Goal: Task Accomplishment & Management: Use online tool/utility

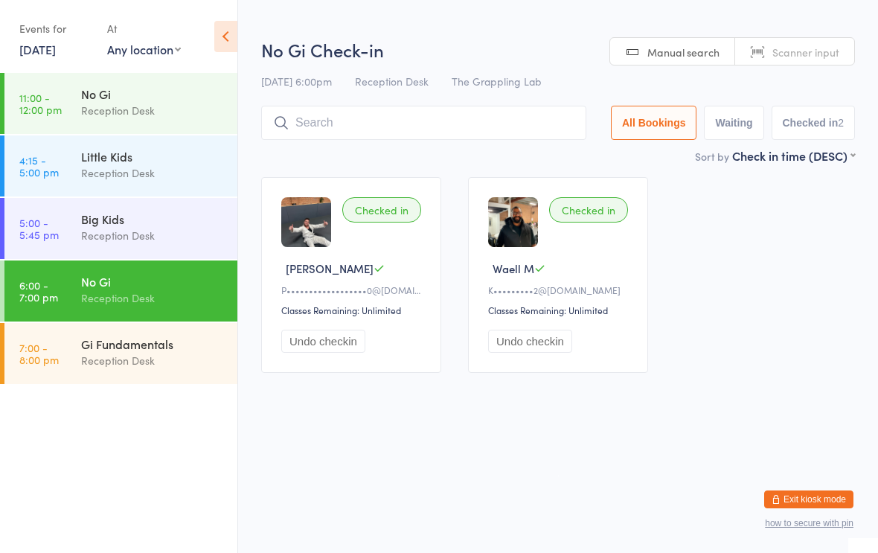
click at [338, 139] on input "search" at bounding box center [423, 123] width 325 height 34
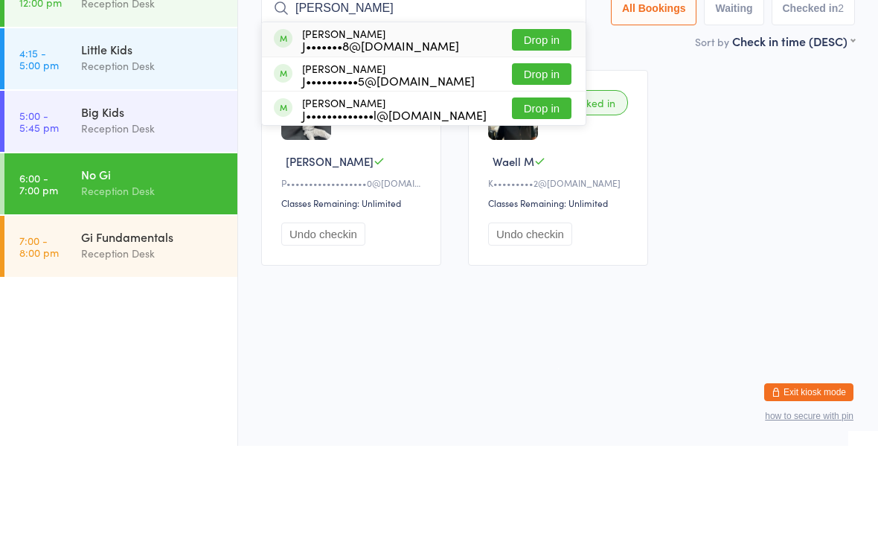
type input "[PERSON_NAME]"
click at [544, 136] on button "Drop in" at bounding box center [542, 147] width 60 height 22
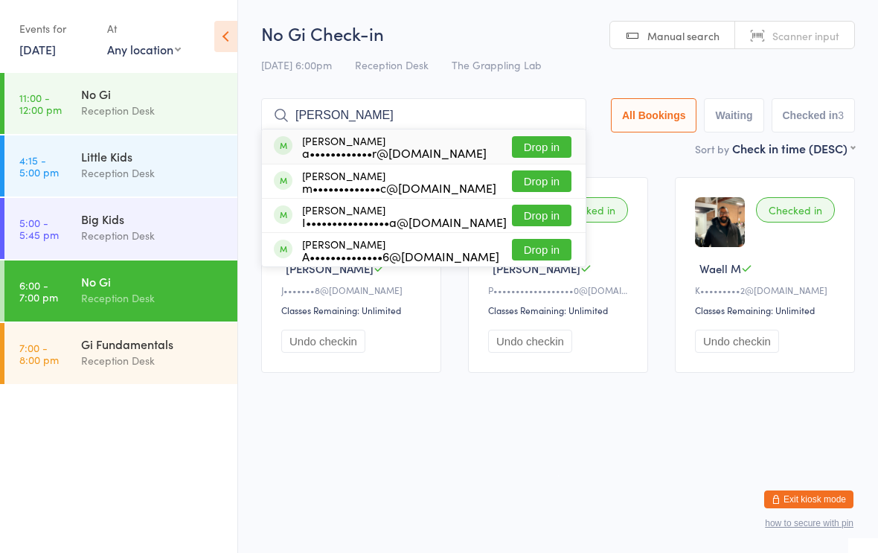
type input "[PERSON_NAME]"
click at [406, 138] on div "[PERSON_NAME] a••••••••••••r@[DOMAIN_NAME]" at bounding box center [394, 147] width 184 height 24
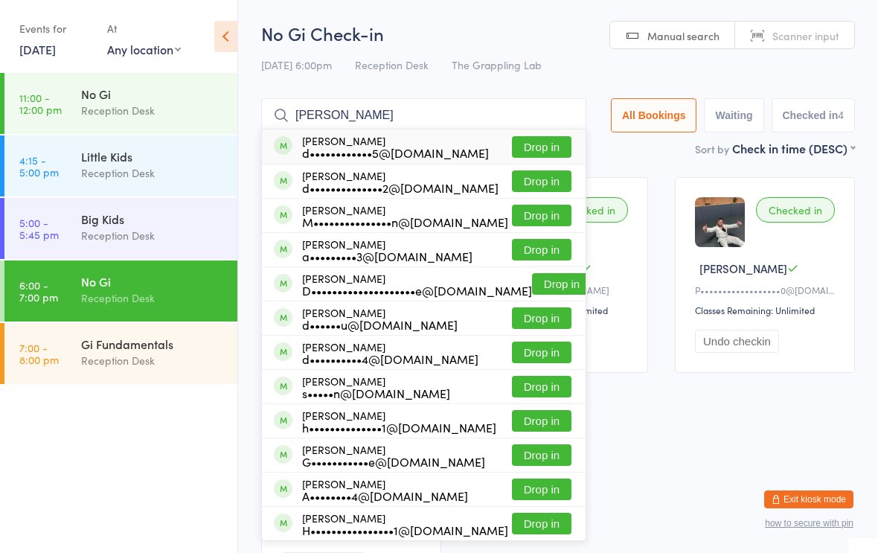
type input "[PERSON_NAME]"
click at [526, 184] on button "Drop in" at bounding box center [542, 181] width 60 height 22
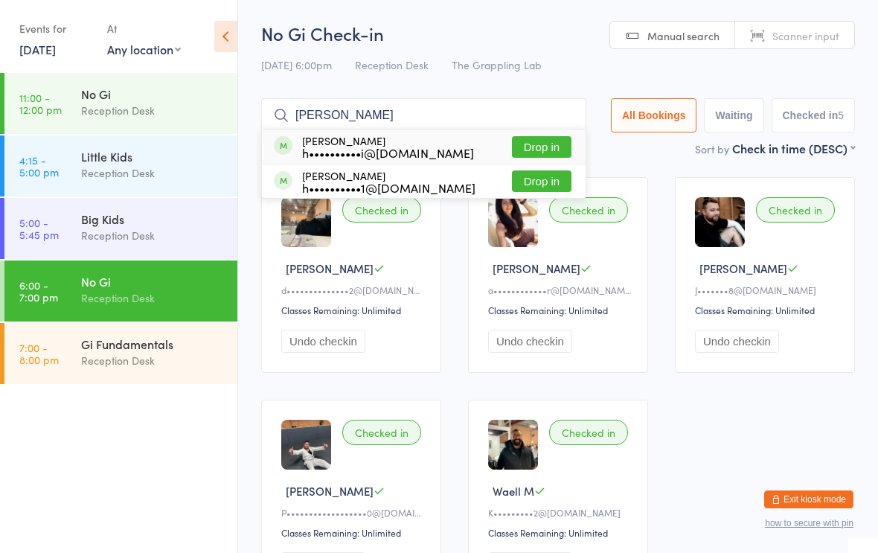
type input "[PERSON_NAME]"
click at [519, 188] on button "Drop in" at bounding box center [542, 181] width 60 height 22
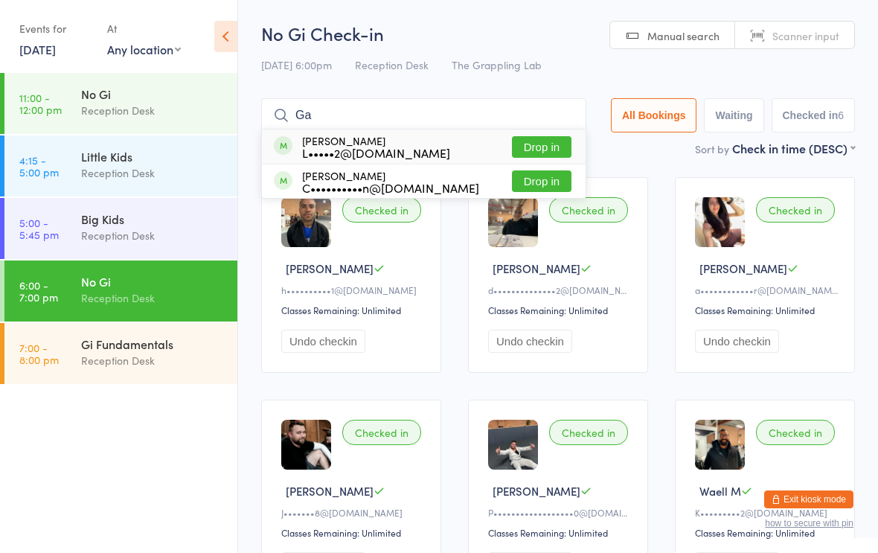
type input "G"
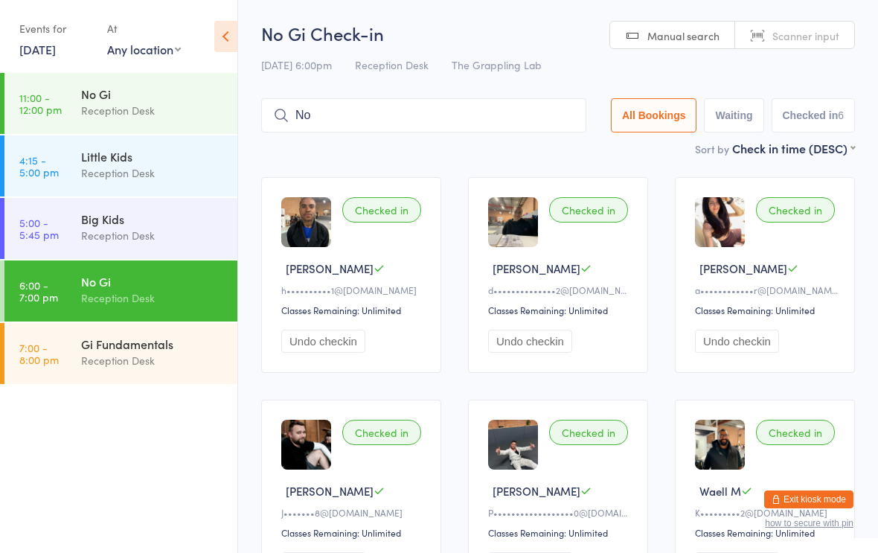
type input "N"
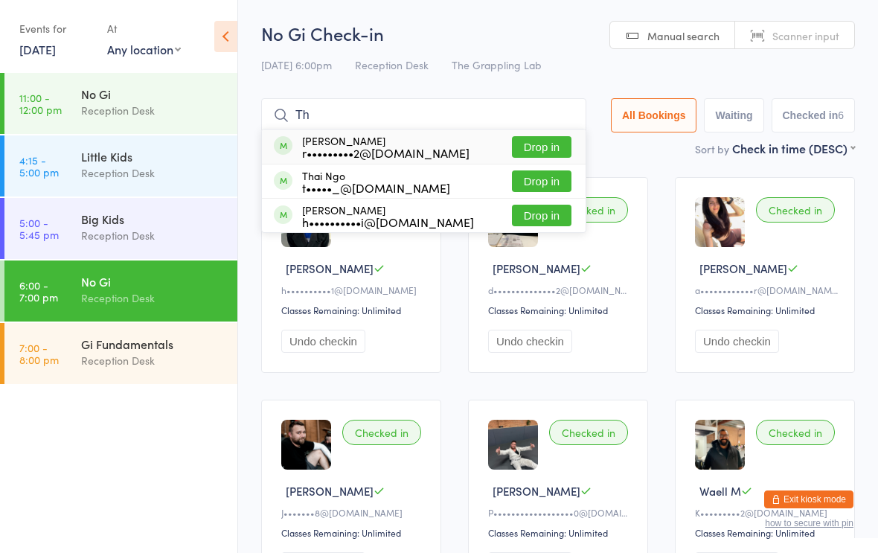
type input "T"
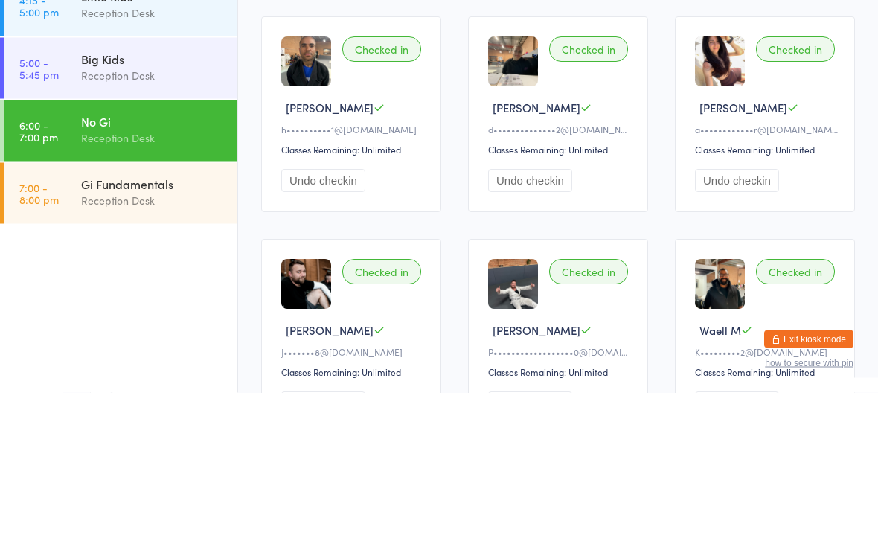
click at [142, 273] on div "No Gi" at bounding box center [153, 281] width 144 height 16
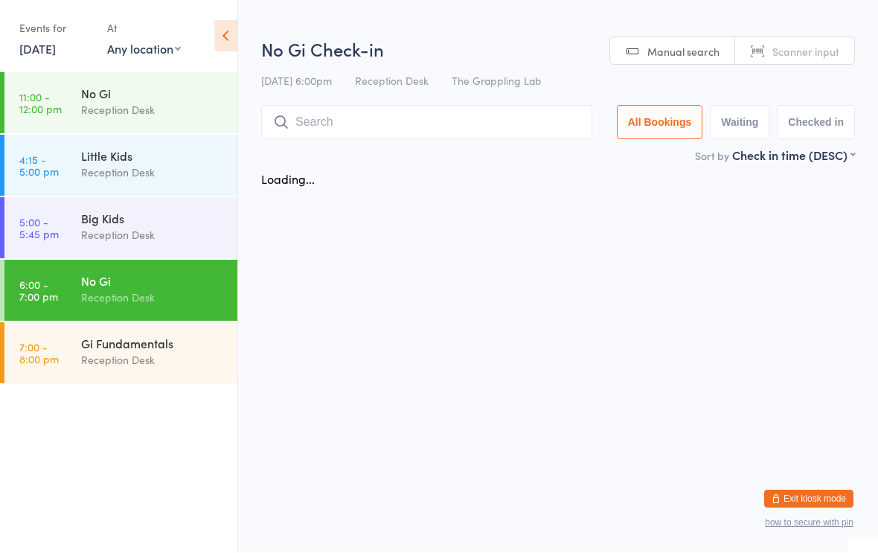
scroll to position [1, 0]
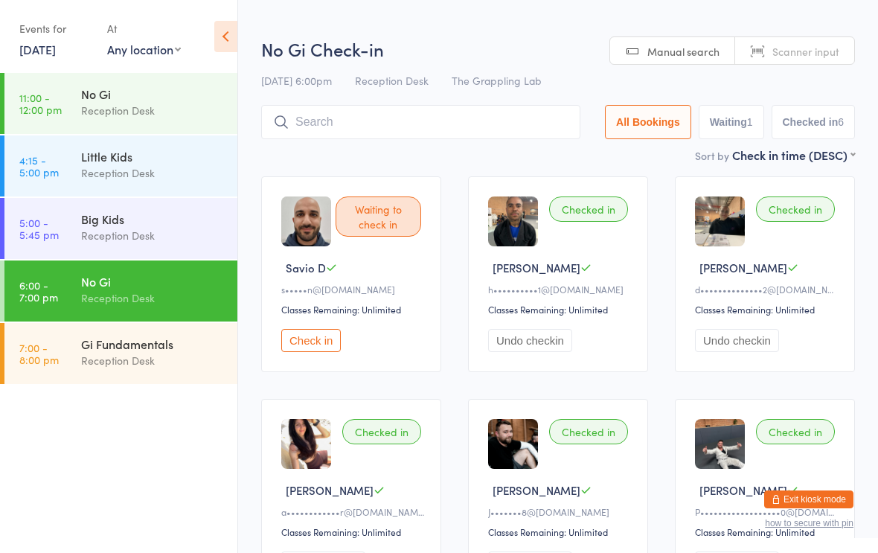
click at [420, 122] on input "search" at bounding box center [420, 122] width 319 height 34
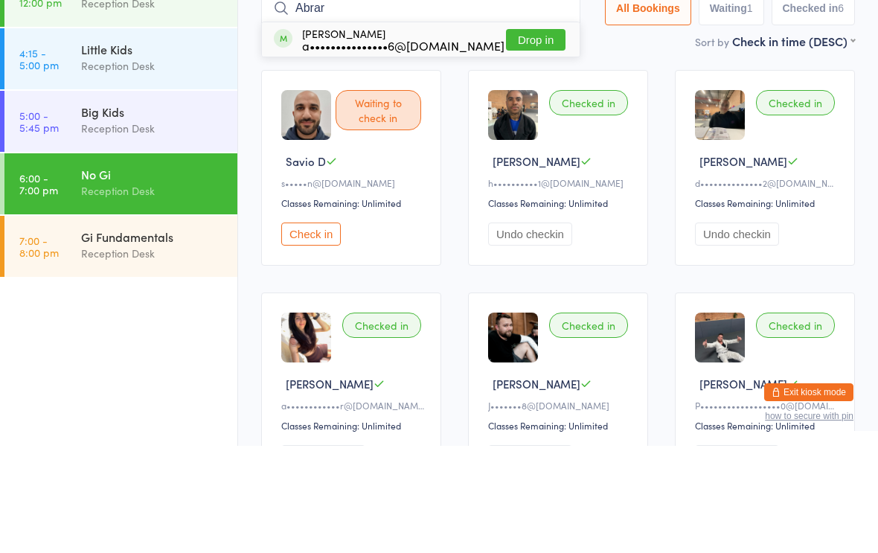
type input "Abrar"
click at [527, 136] on button "Drop in" at bounding box center [536, 147] width 60 height 22
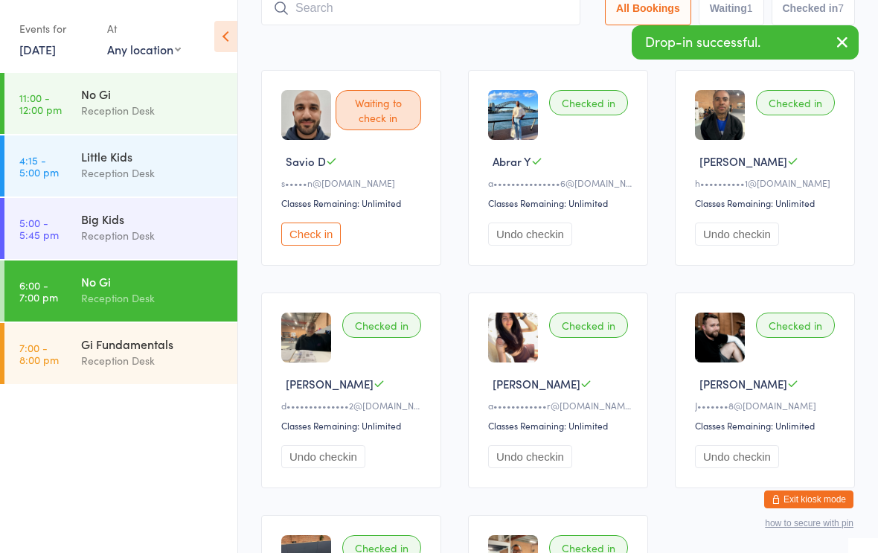
click at [318, 4] on input "search" at bounding box center [420, 8] width 319 height 34
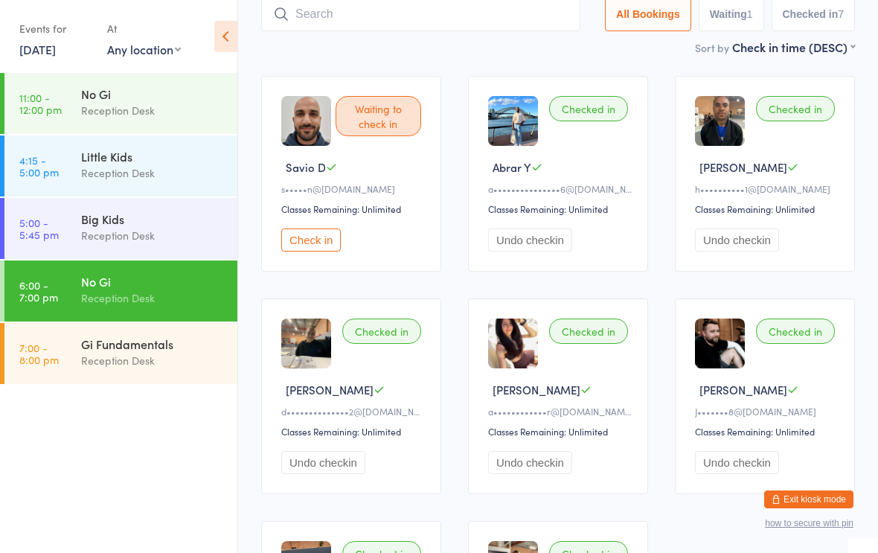
scroll to position [100, 0]
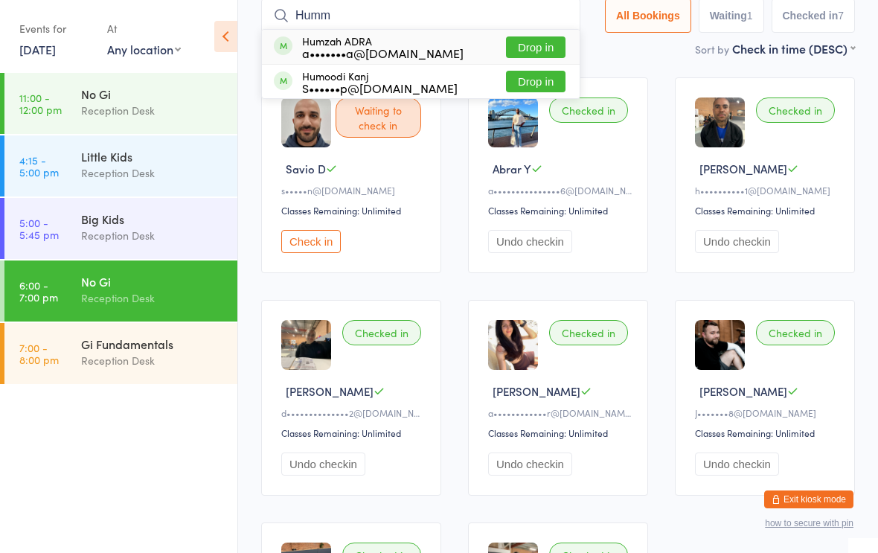
type input "Humm"
click at [529, 87] on button "Drop in" at bounding box center [536, 82] width 60 height 22
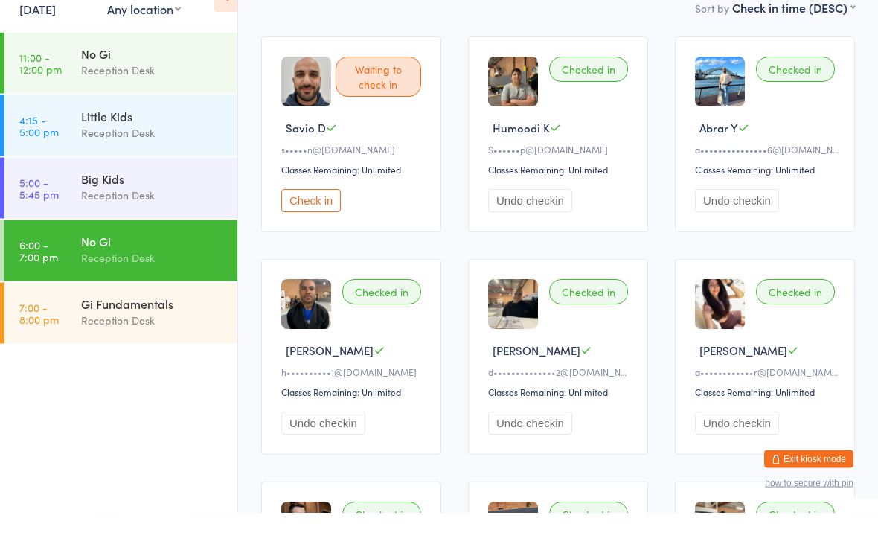
scroll to position [0, 0]
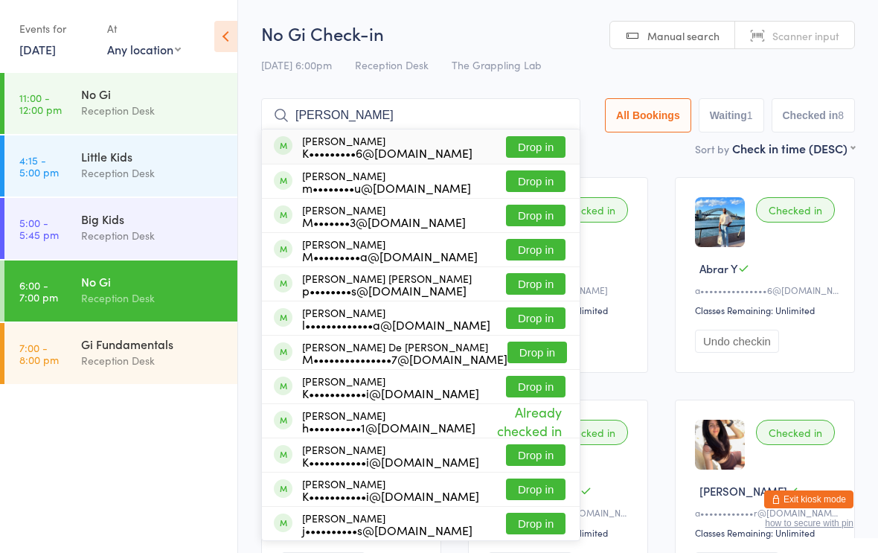
type input "[PERSON_NAME]"
click at [518, 152] on button "Drop in" at bounding box center [536, 147] width 60 height 22
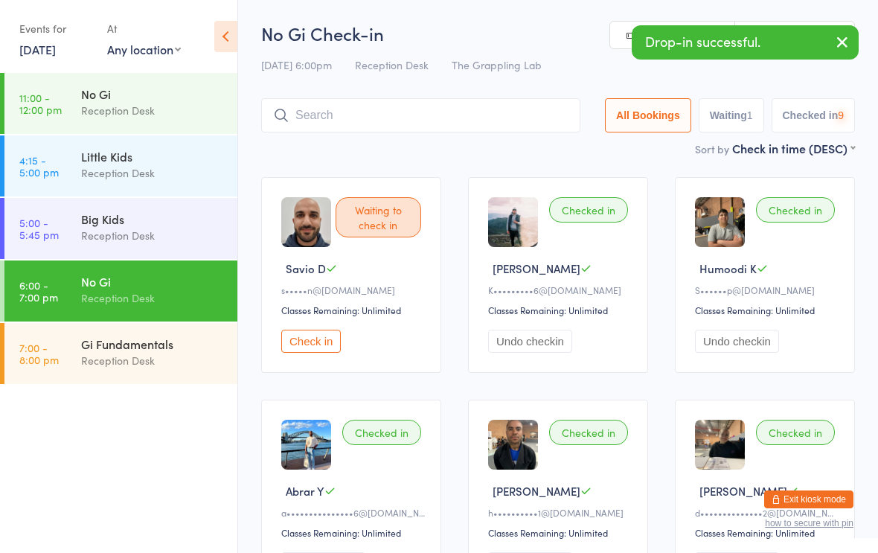
click at [122, 355] on div "Reception Desk" at bounding box center [153, 360] width 144 height 17
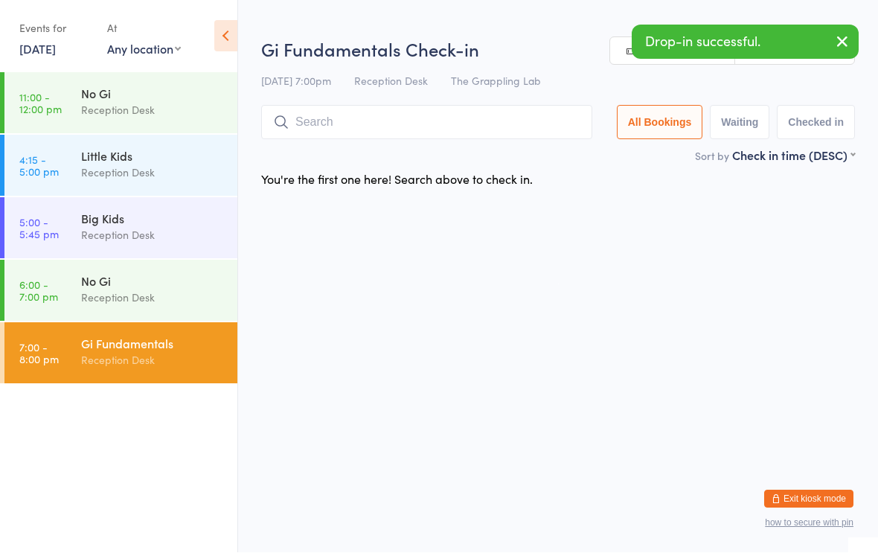
click at [370, 119] on input "search" at bounding box center [426, 123] width 331 height 34
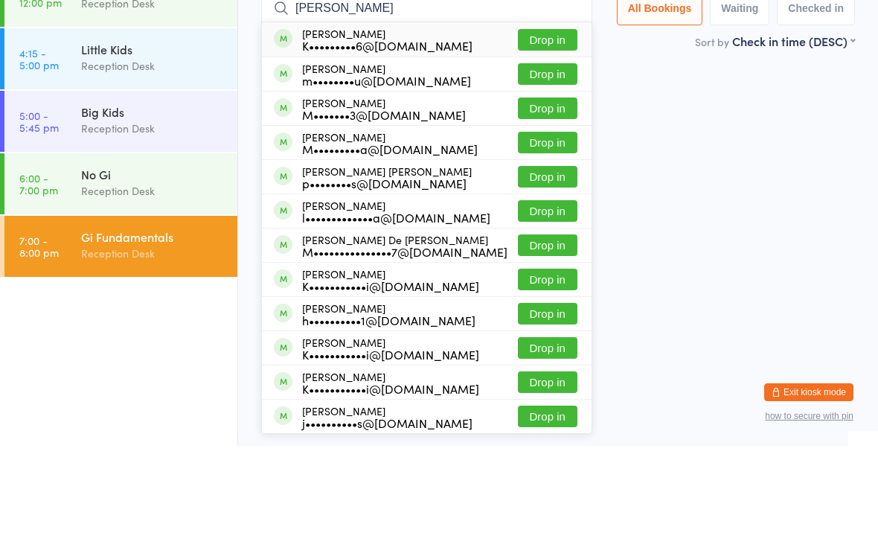
type input "[PERSON_NAME]"
click at [524, 136] on button "Drop in" at bounding box center [548, 147] width 60 height 22
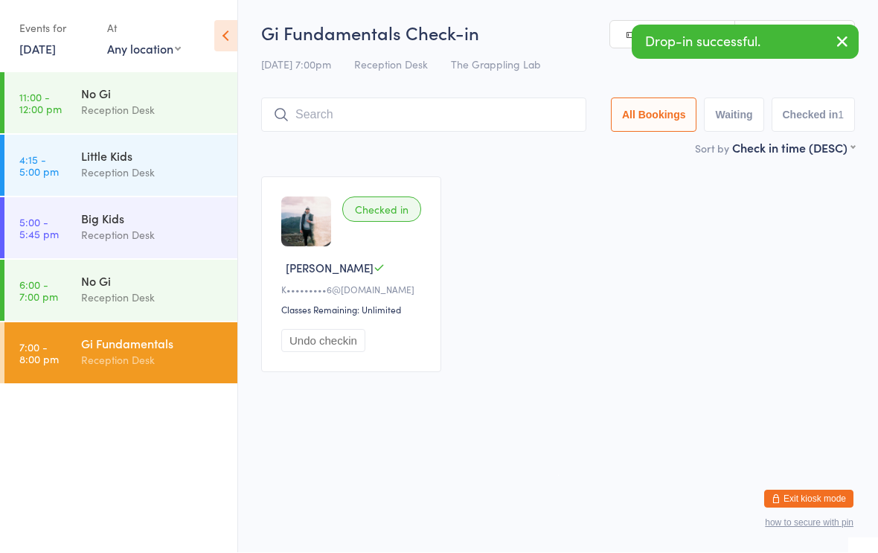
click at [399, 126] on input "search" at bounding box center [423, 115] width 325 height 34
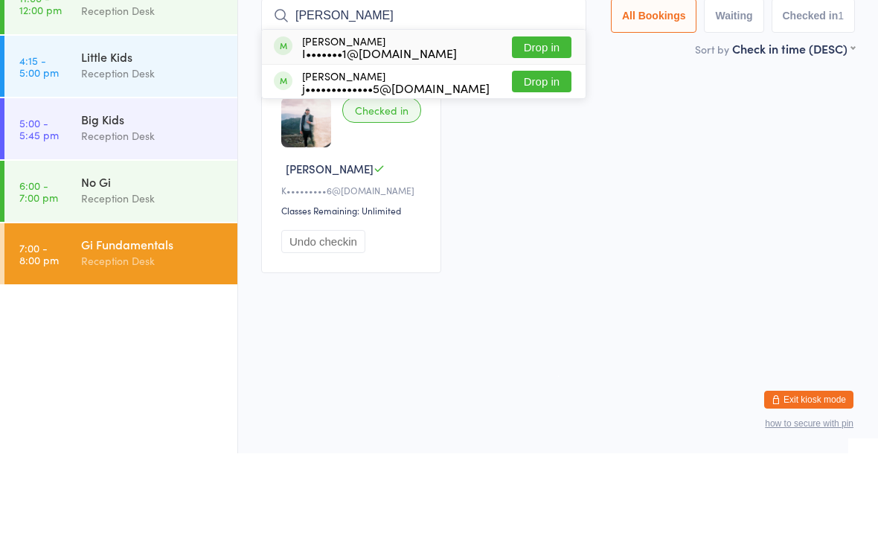
type input "[PERSON_NAME]"
click at [547, 136] on button "Drop in" at bounding box center [542, 147] width 60 height 22
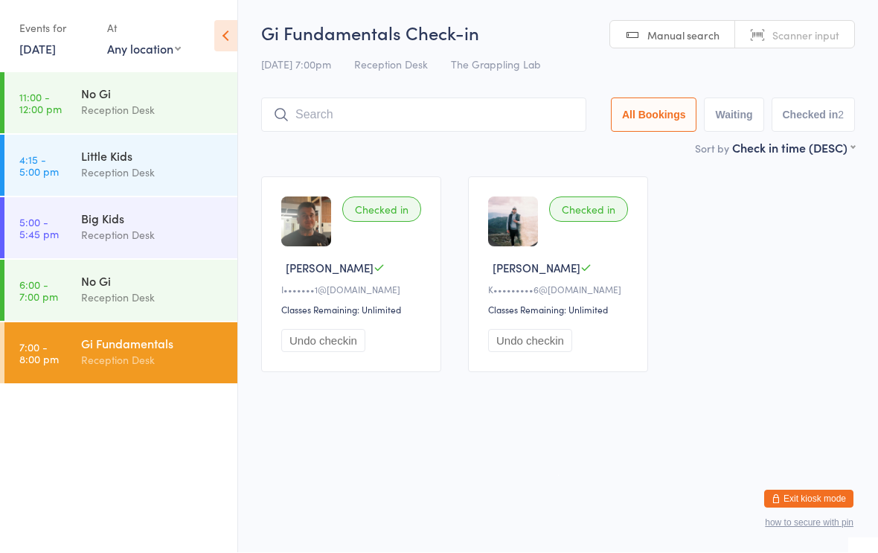
click at [184, 296] on div "Reception Desk" at bounding box center [153, 297] width 144 height 17
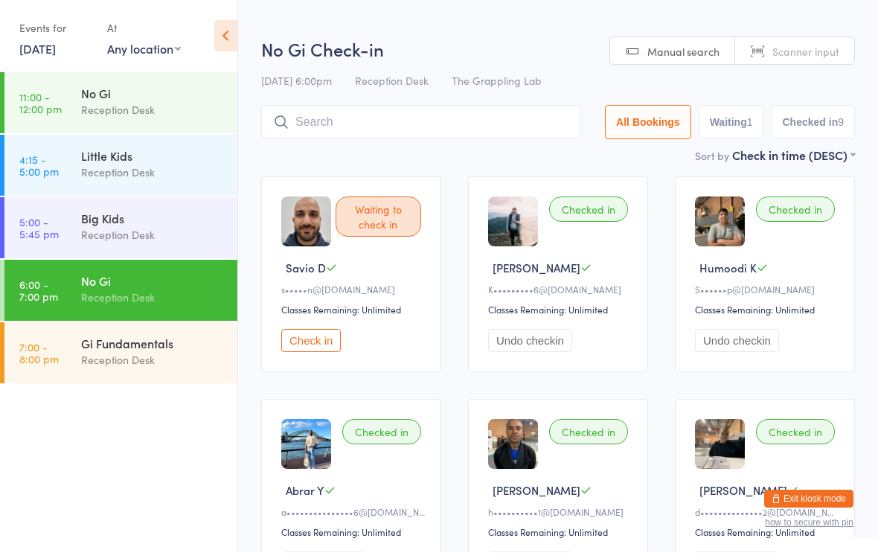
scroll to position [1, 0]
click at [440, 118] on input "search" at bounding box center [420, 122] width 319 height 34
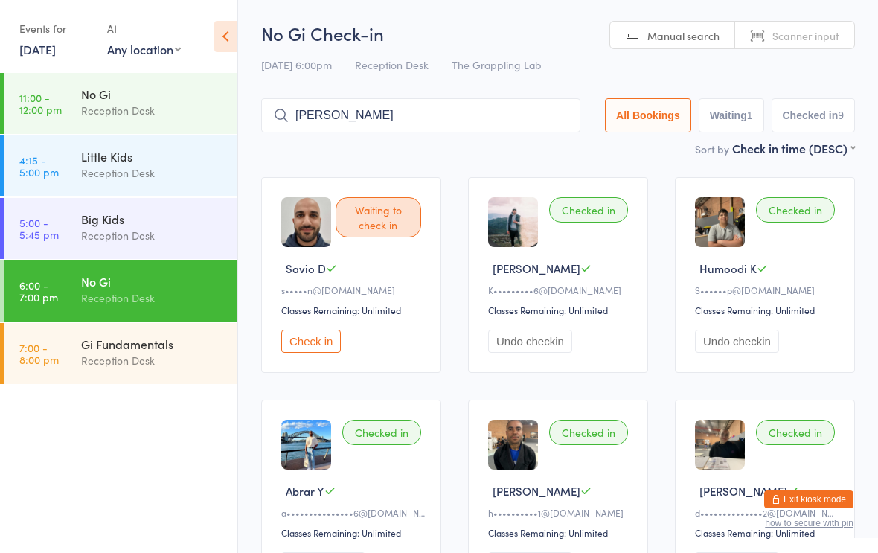
click at [412, 117] on input "[PERSON_NAME]" at bounding box center [420, 115] width 319 height 34
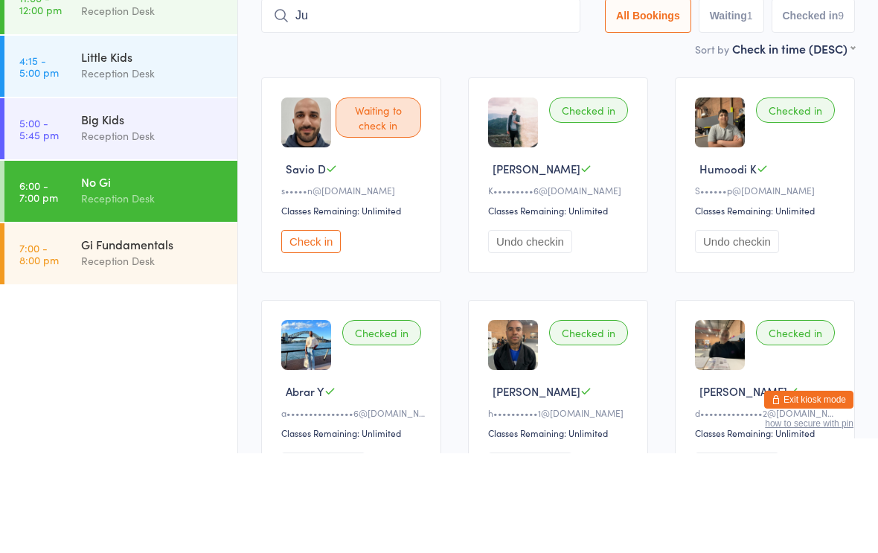
type input "J"
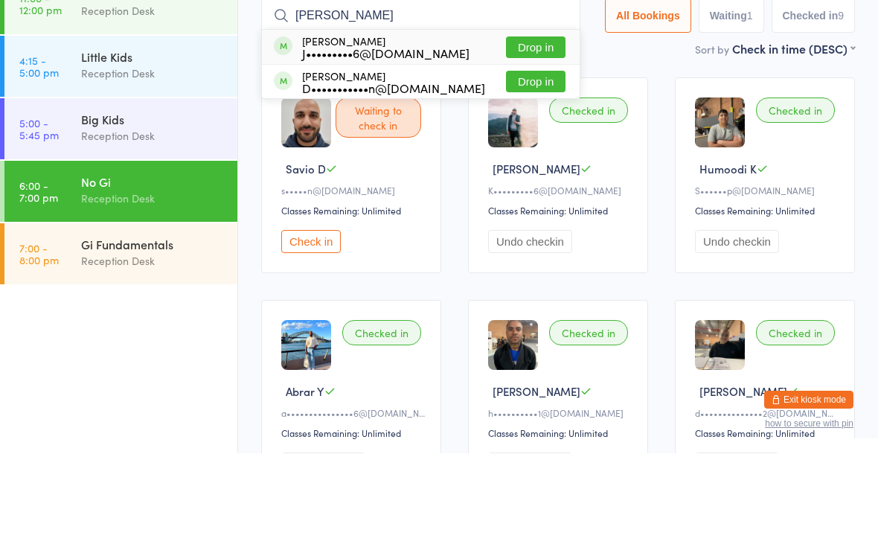
type input "[PERSON_NAME]"
click at [382, 182] on div "D•••••••••••n@[DOMAIN_NAME]" at bounding box center [393, 188] width 183 height 12
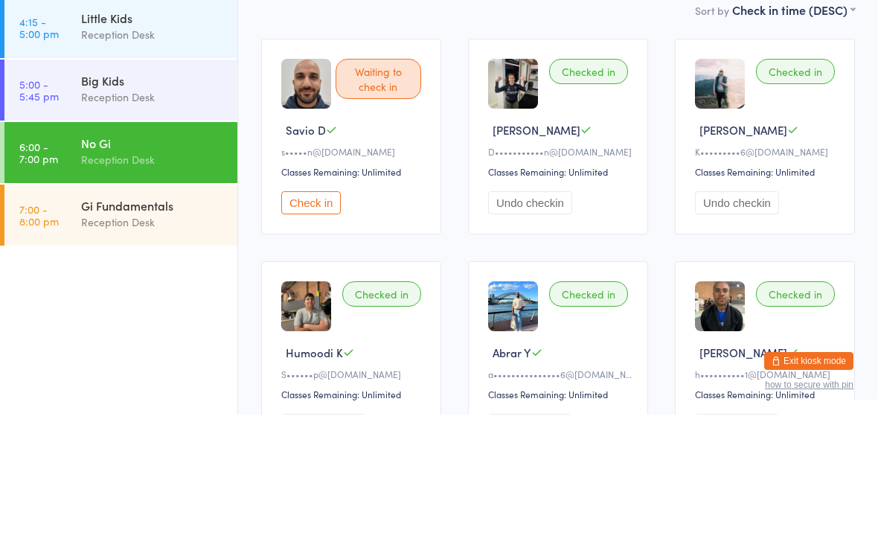
click at [591, 283] on div "D•••••••••••n@[DOMAIN_NAME]" at bounding box center [560, 289] width 144 height 13
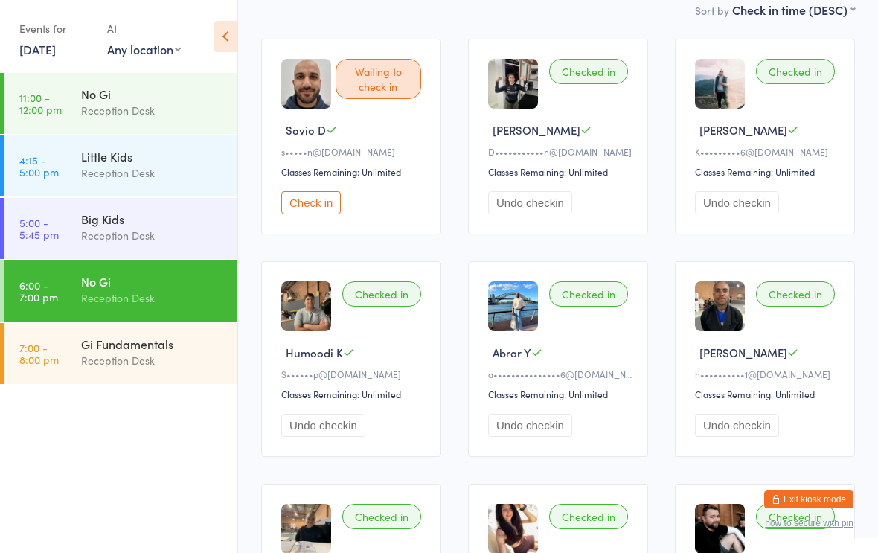
click at [594, 172] on div "Classes Remaining: Unlimited" at bounding box center [560, 171] width 144 height 13
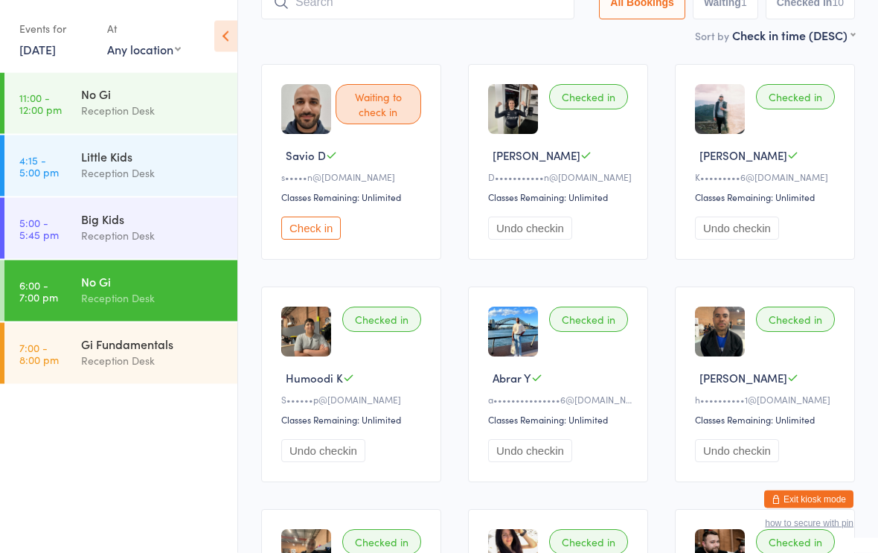
scroll to position [0, 0]
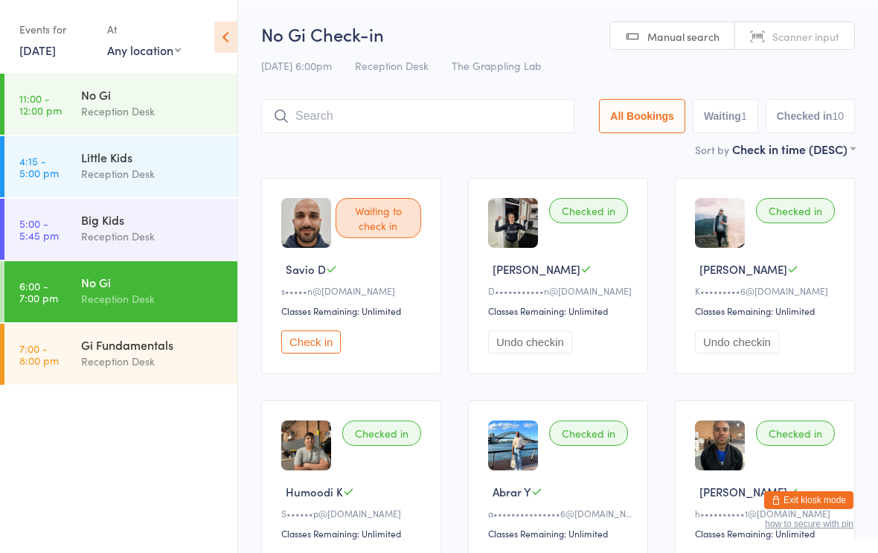
click at [440, 103] on input "search" at bounding box center [417, 115] width 313 height 34
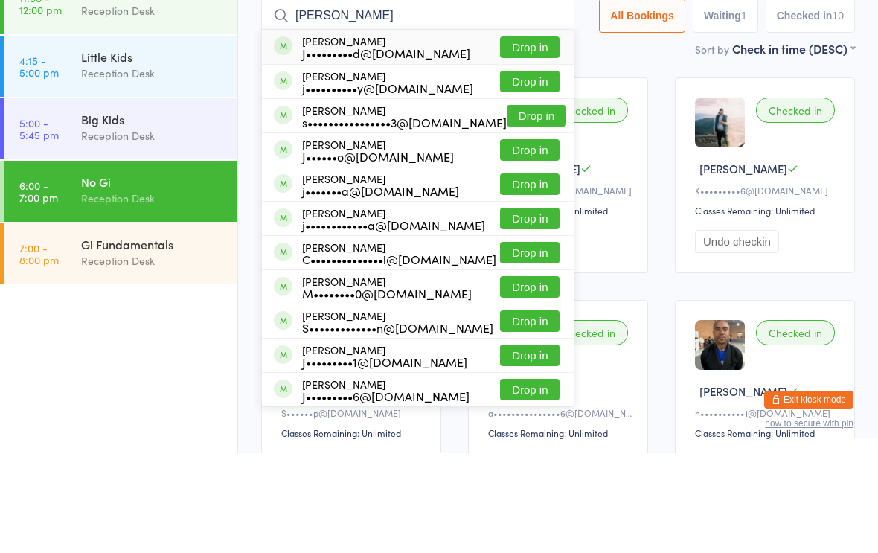
type input "[PERSON_NAME]"
click at [530, 136] on button "Drop in" at bounding box center [530, 147] width 60 height 22
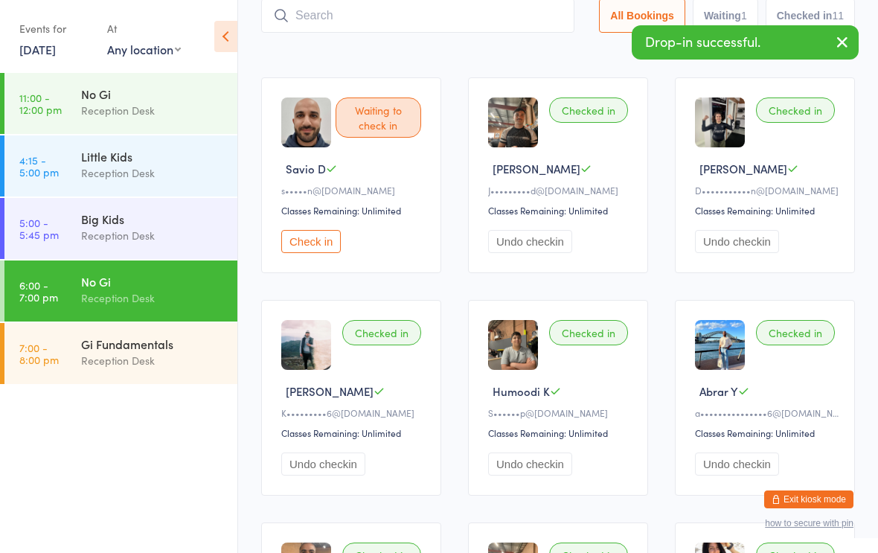
click at [371, 18] on input "search" at bounding box center [417, 16] width 313 height 34
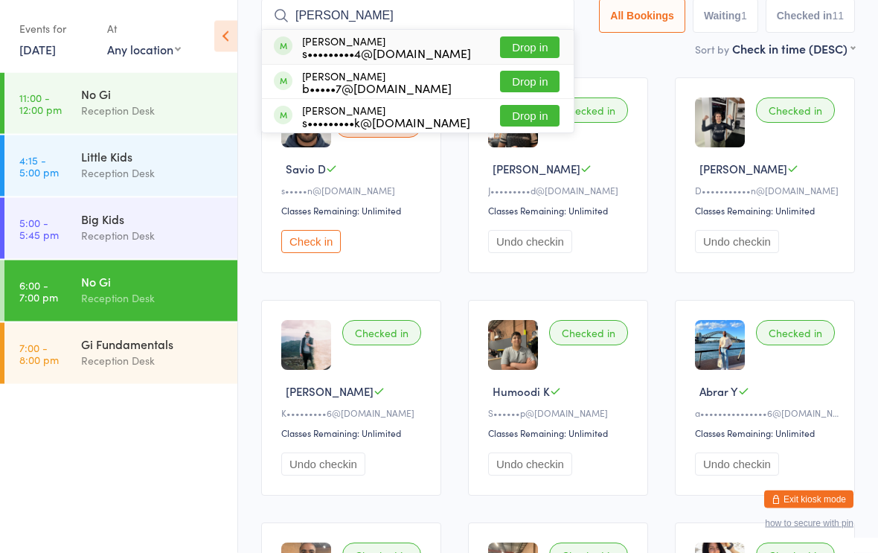
type input "[PERSON_NAME]"
click at [520, 54] on button "Drop in" at bounding box center [530, 48] width 60 height 22
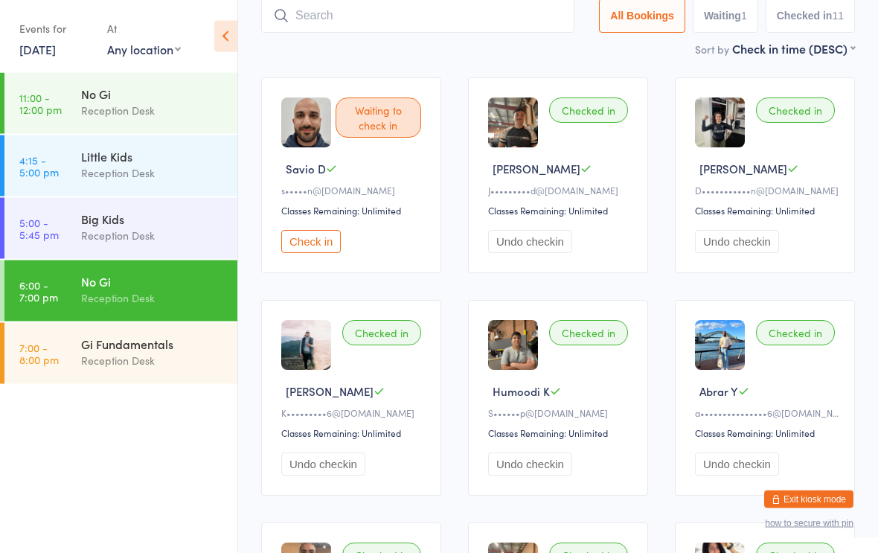
scroll to position [100, 0]
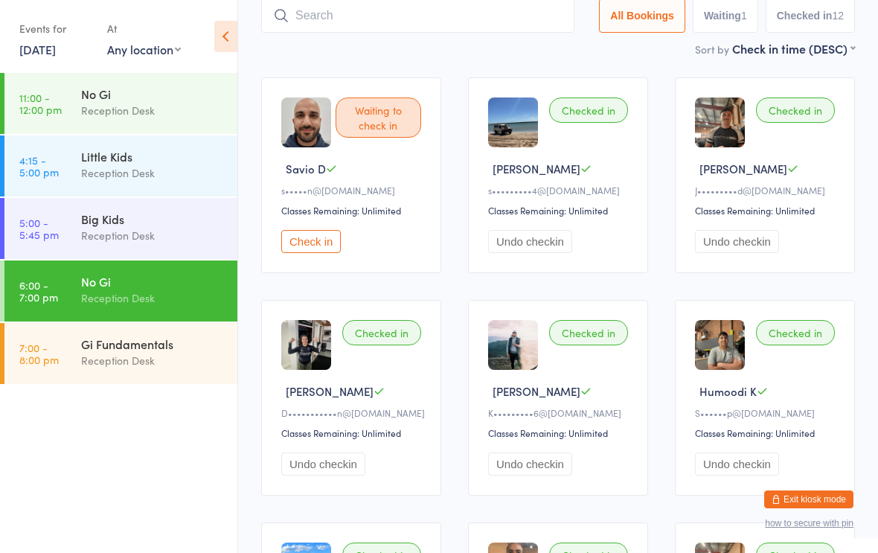
click at [309, 238] on button "Check in" at bounding box center [311, 241] width 60 height 23
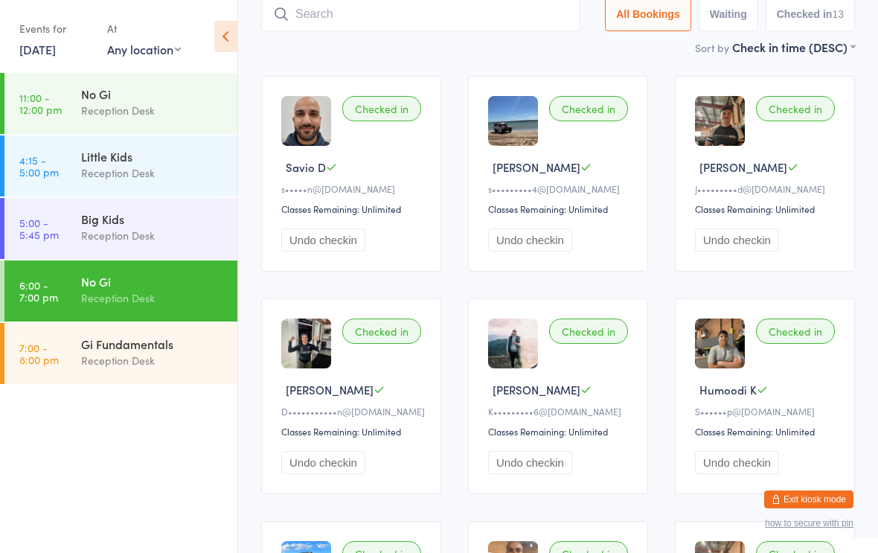
click at [478, 15] on input "search" at bounding box center [420, 14] width 319 height 34
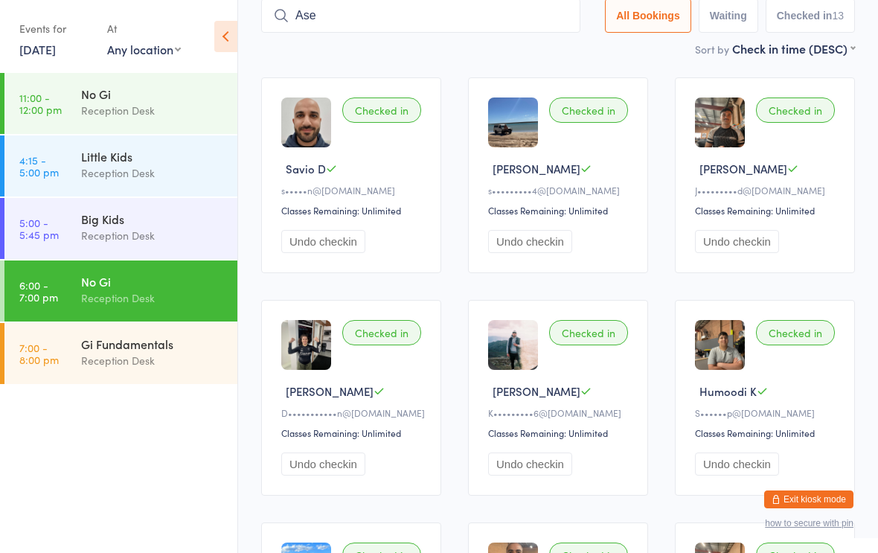
type input "Asem"
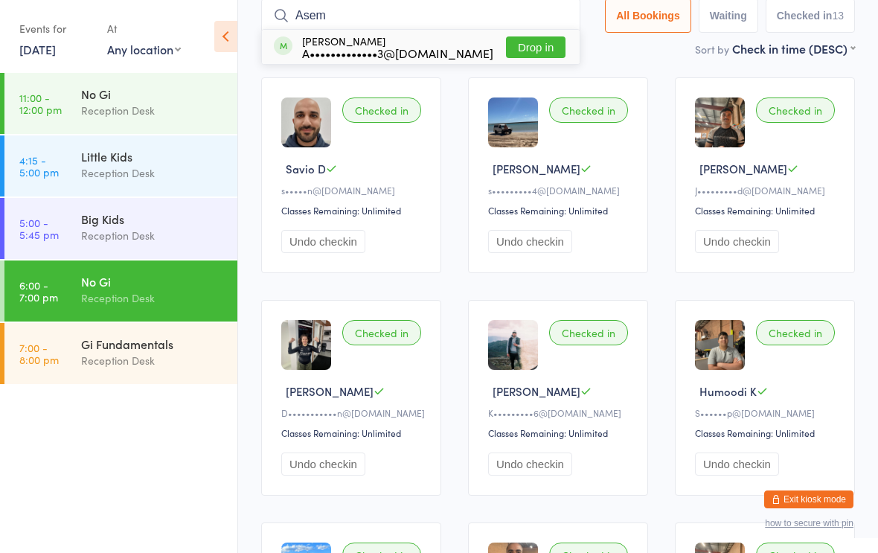
click at [179, 114] on div "Reception Desk" at bounding box center [153, 110] width 144 height 17
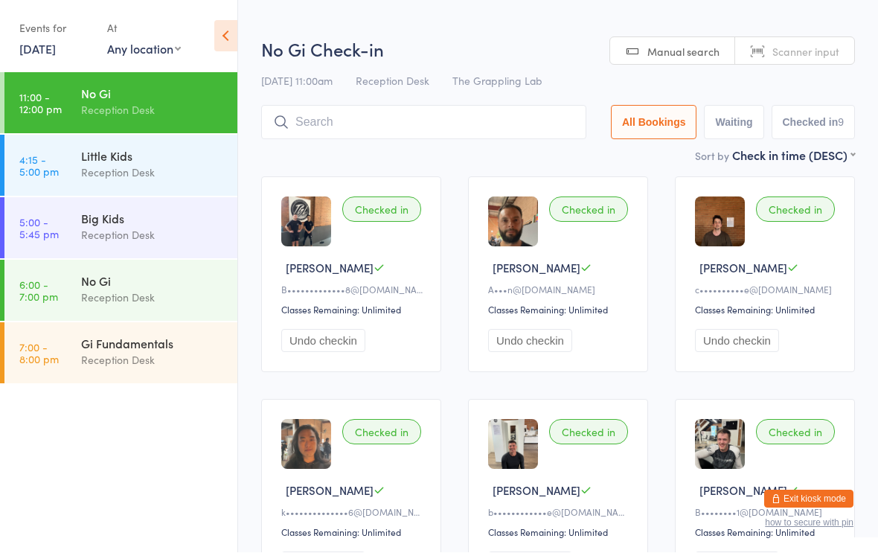
scroll to position [1, 0]
click at [405, 139] on input "search" at bounding box center [423, 122] width 325 height 34
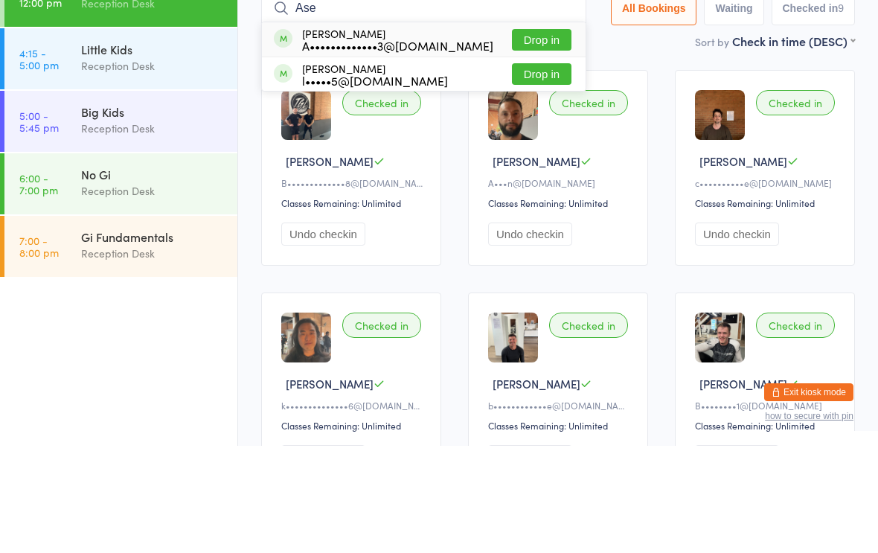
type input "Ase"
click at [525, 136] on button "Drop in" at bounding box center [542, 147] width 60 height 22
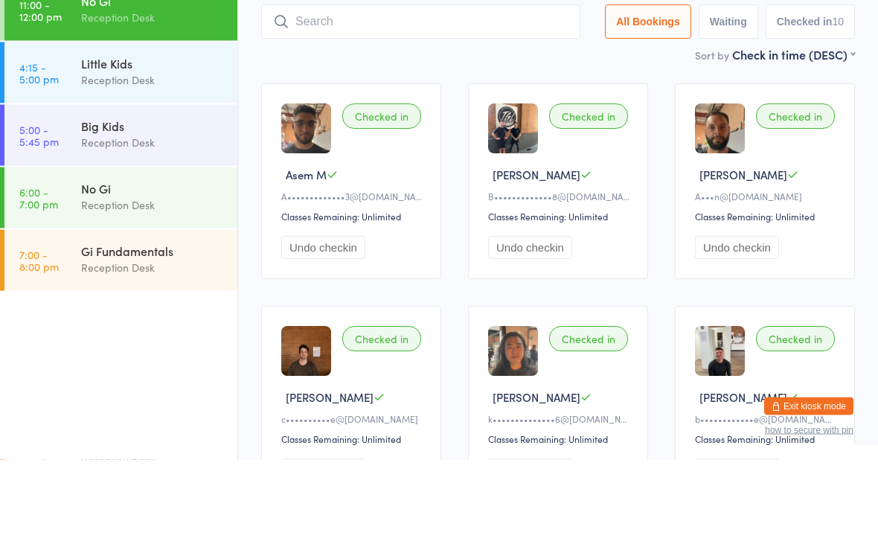
click at [496, 140] on div "Sort by Check in time (DESC) First name (ASC) First name (DESC) Last name (ASC)…" at bounding box center [558, 148] width 594 height 16
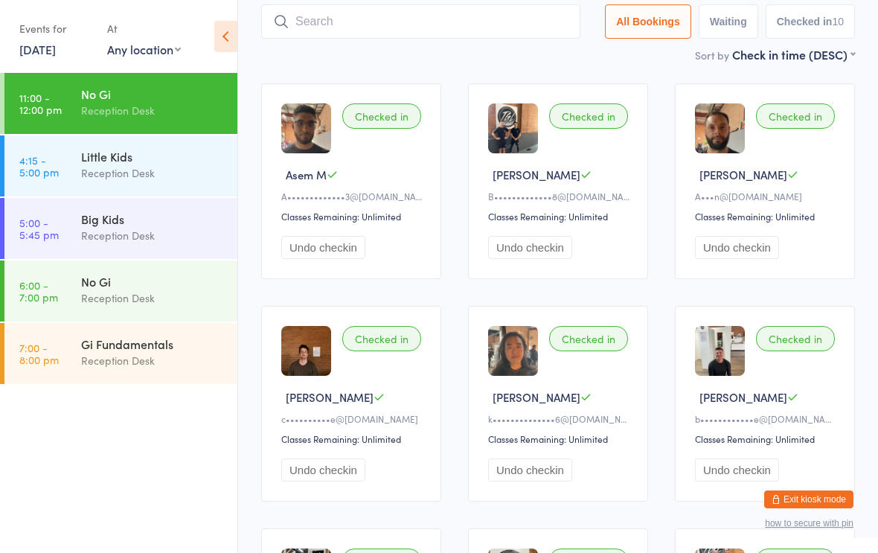
click at [134, 302] on div "Reception Desk" at bounding box center [153, 297] width 144 height 17
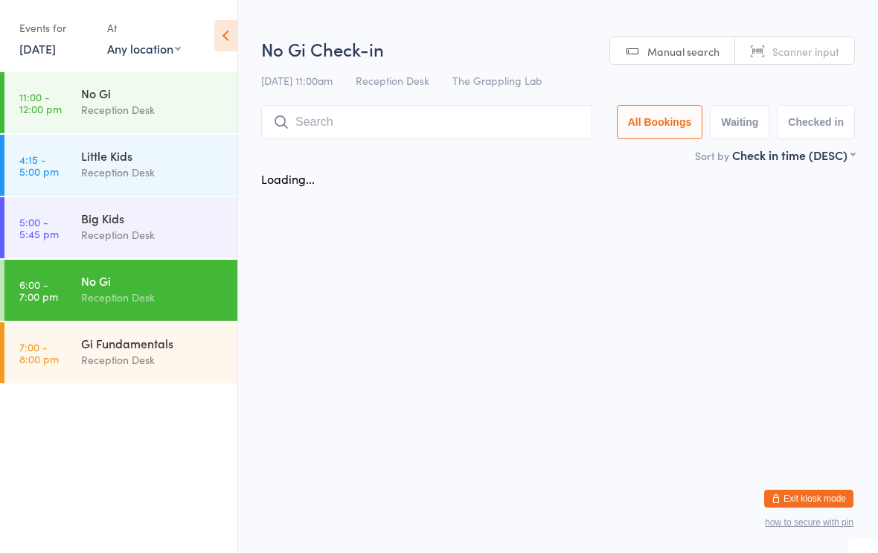
click at [367, 115] on input "search" at bounding box center [426, 123] width 331 height 34
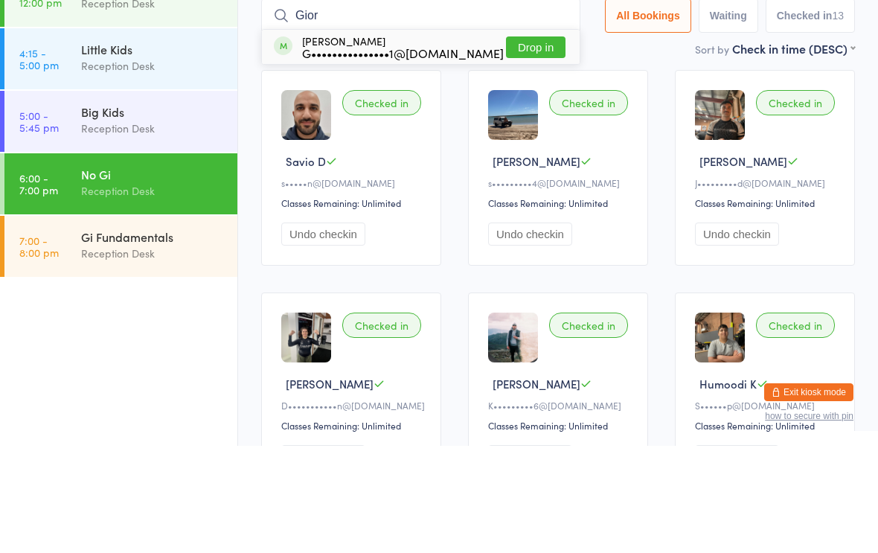
type input "Gior"
click at [525, 137] on div "[PERSON_NAME] G•••••••••••••••1@[DOMAIN_NAME] Drop in" at bounding box center [421, 154] width 318 height 34
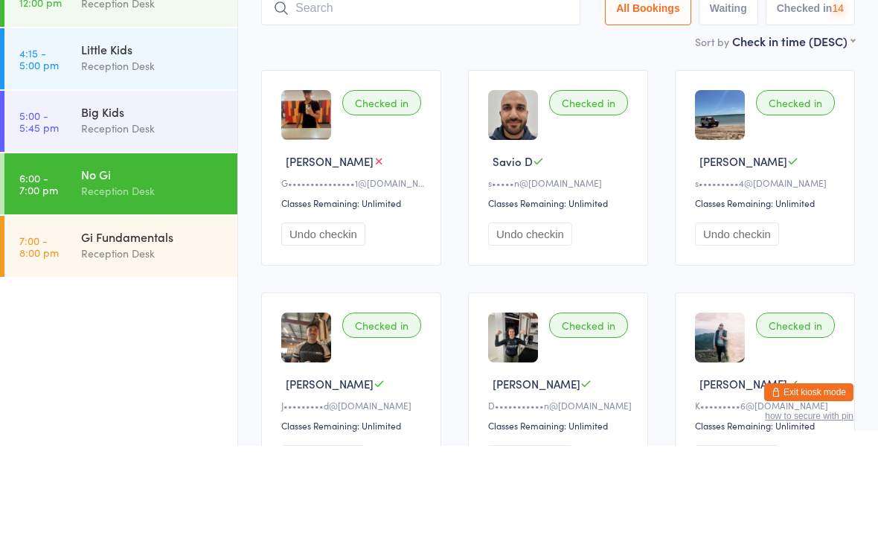
click at [150, 323] on div "Gi Fundamentals Reception Desk" at bounding box center [159, 352] width 156 height 59
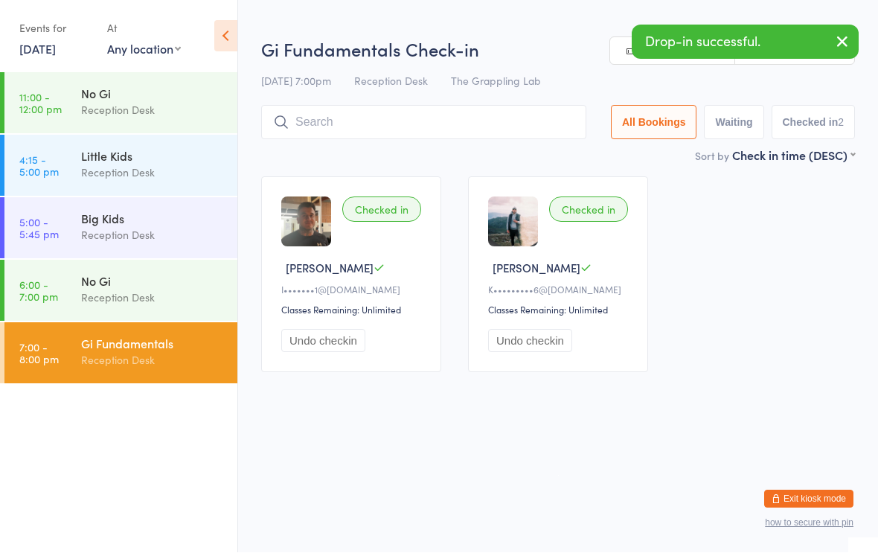
click at [396, 121] on input "search" at bounding box center [423, 123] width 325 height 34
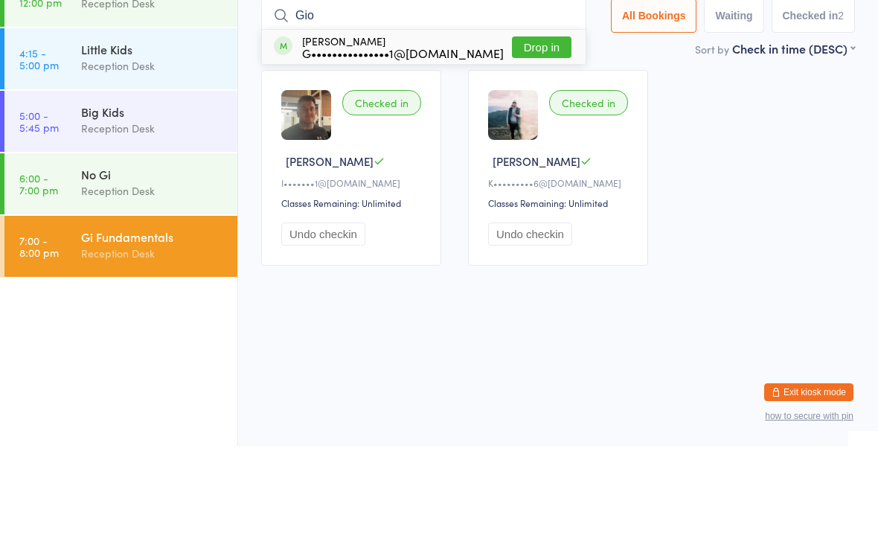
type input "Gio"
click at [528, 144] on button "Drop in" at bounding box center [542, 155] width 60 height 22
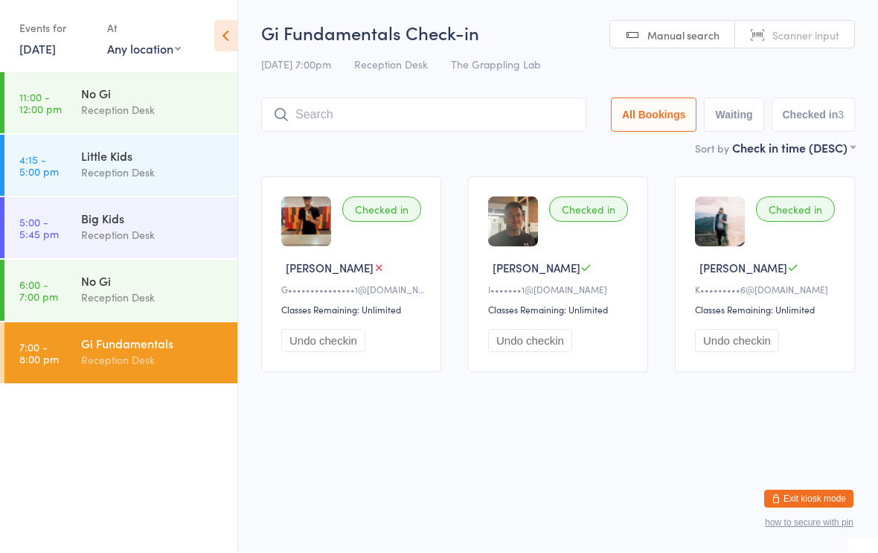
click at [492, 119] on input "search" at bounding box center [423, 115] width 325 height 34
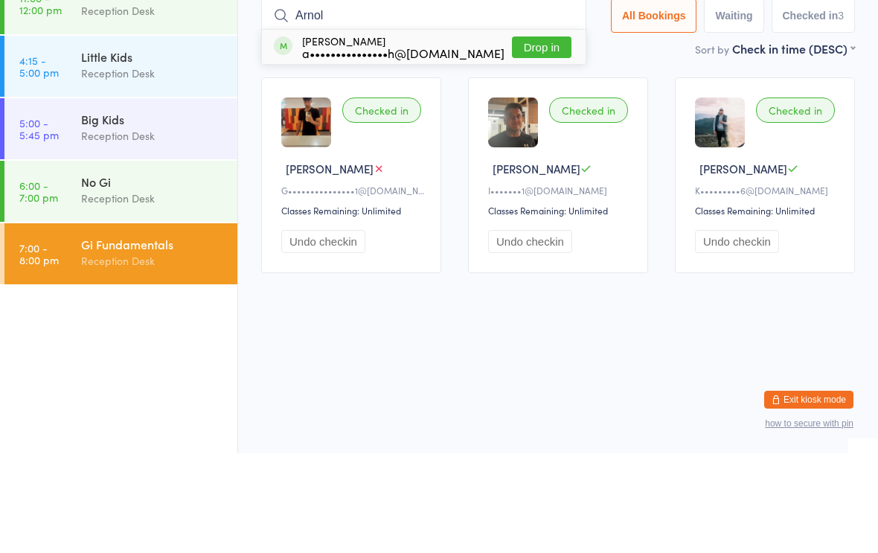
type input "Arnol"
click at [535, 136] on button "Drop in" at bounding box center [542, 147] width 60 height 22
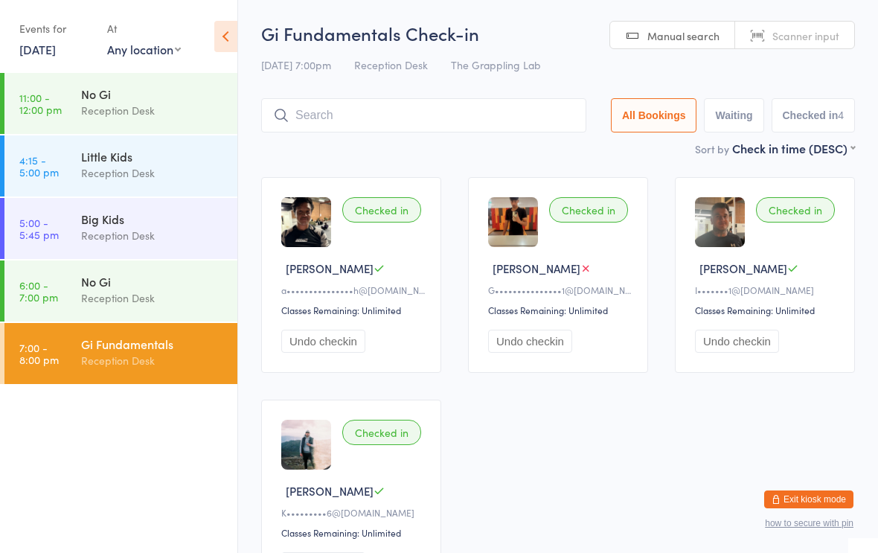
click at [127, 285] on div "No Gi" at bounding box center [153, 281] width 144 height 16
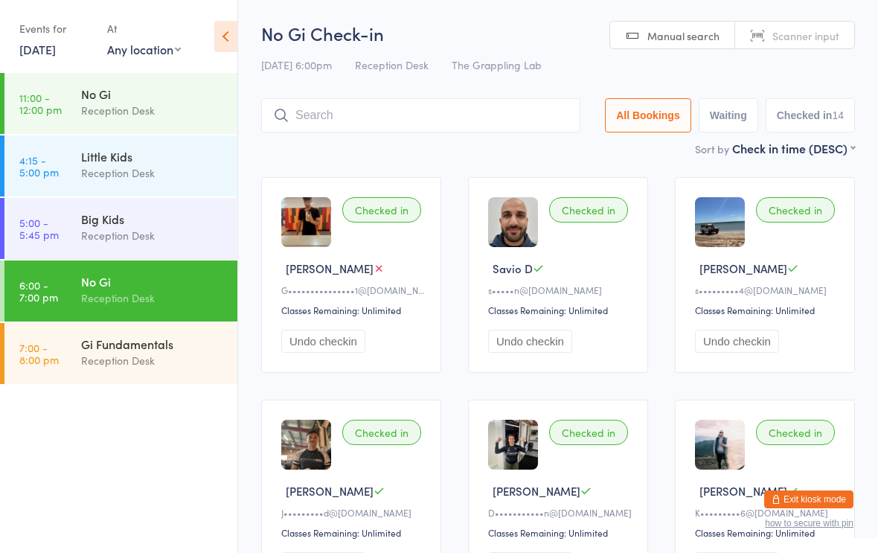
click at [358, 119] on input "search" at bounding box center [420, 115] width 319 height 34
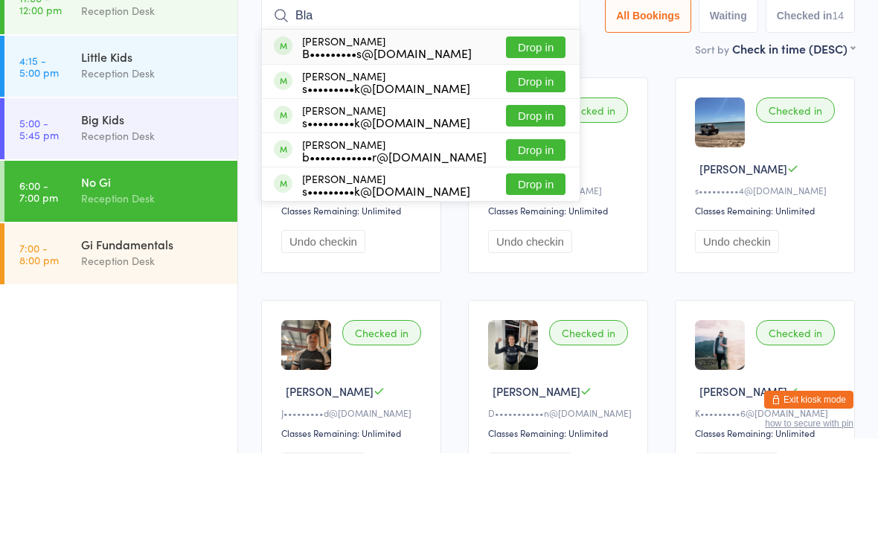
type input "Bla"
click at [515, 136] on button "Drop in" at bounding box center [536, 147] width 60 height 22
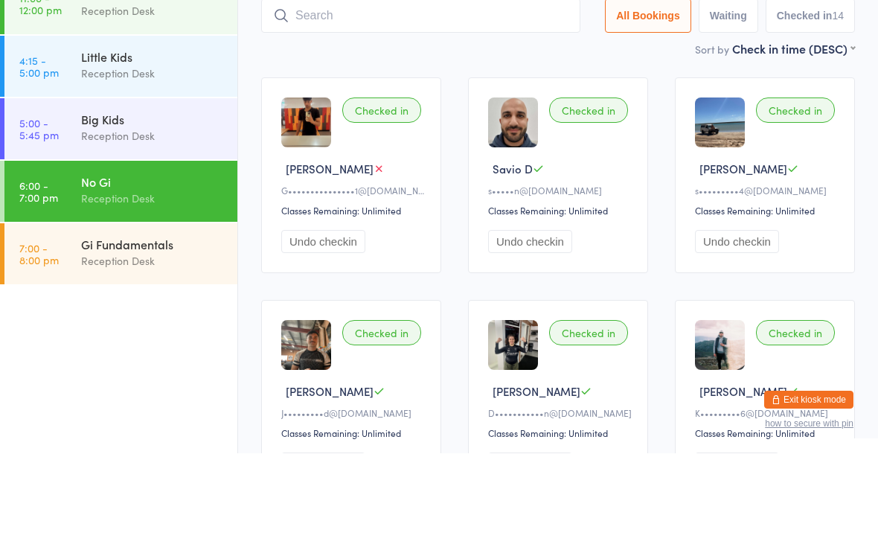
scroll to position [100, 0]
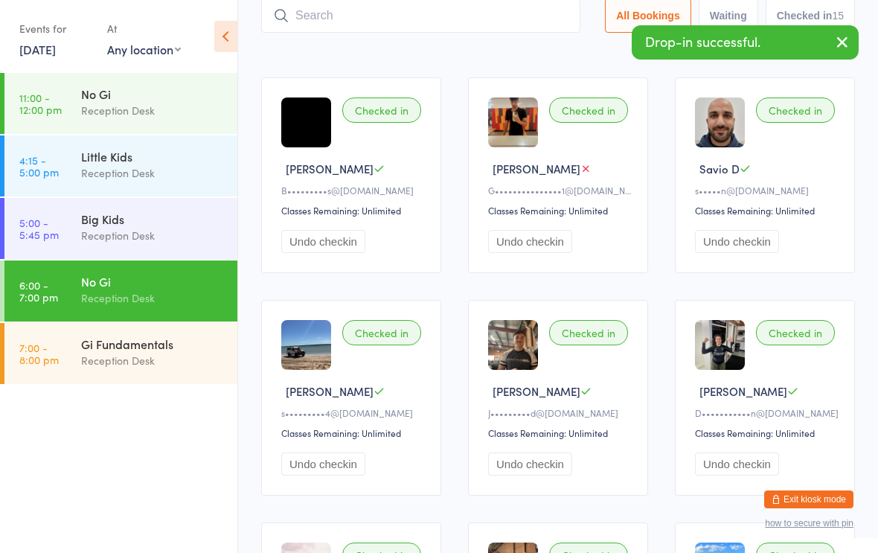
click at [79, 358] on link "7:00 - 8:00 pm Gi Fundamentals Reception Desk" at bounding box center [120, 353] width 233 height 61
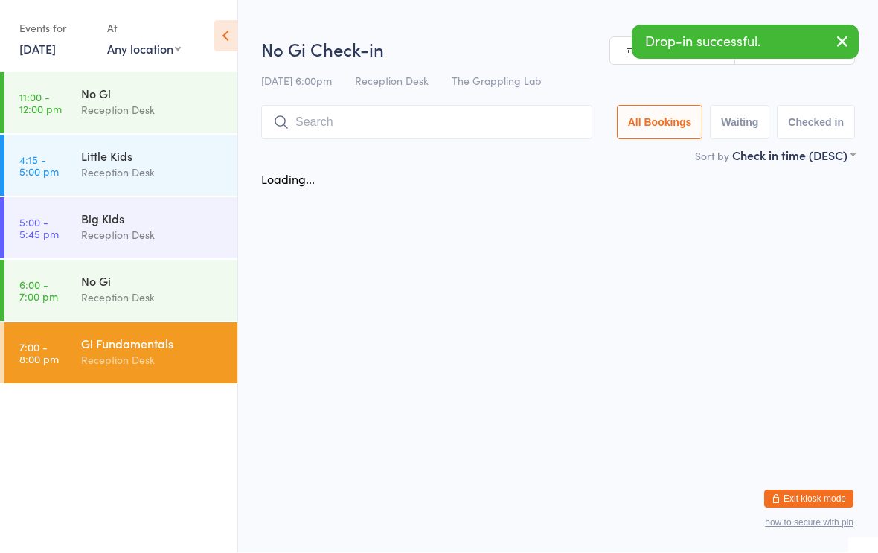
click at [349, 107] on input "search" at bounding box center [426, 123] width 331 height 34
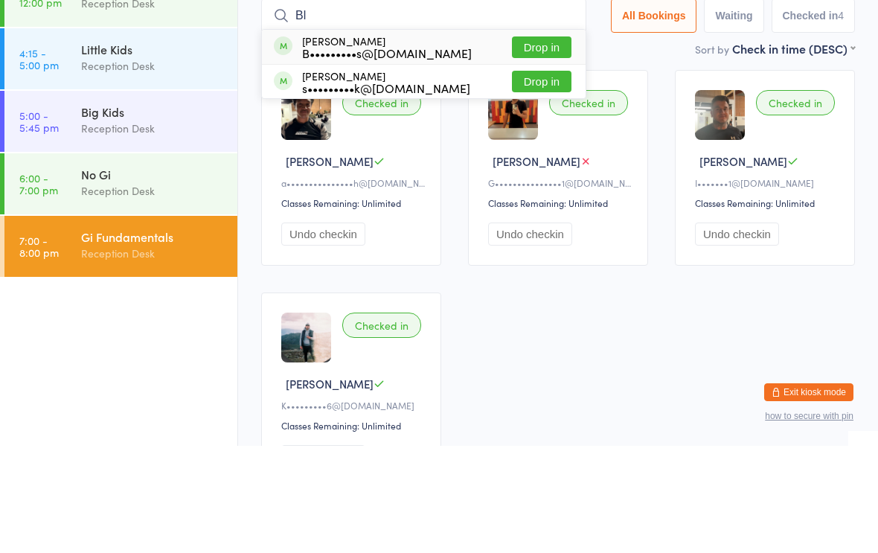
type input "Bl"
click at [521, 144] on button "Drop in" at bounding box center [542, 155] width 60 height 22
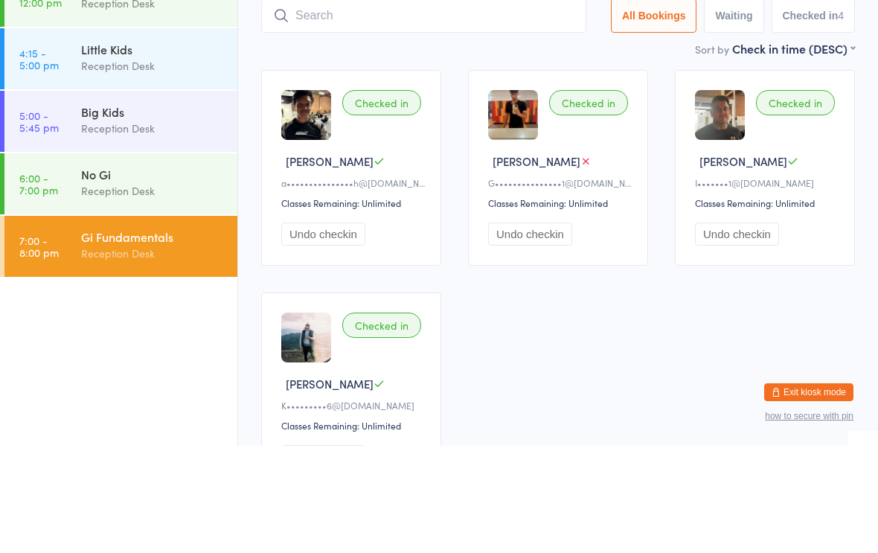
scroll to position [107, 0]
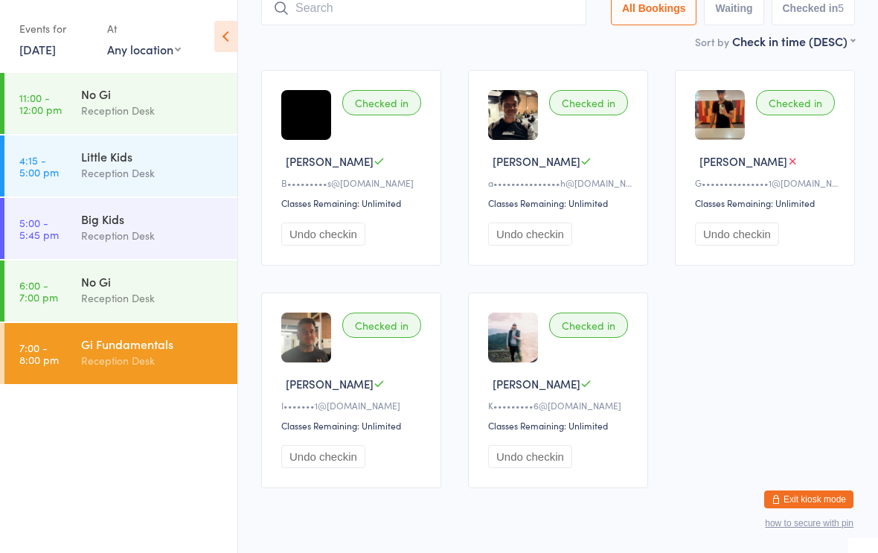
click at [376, 25] on input "search" at bounding box center [423, 8] width 325 height 34
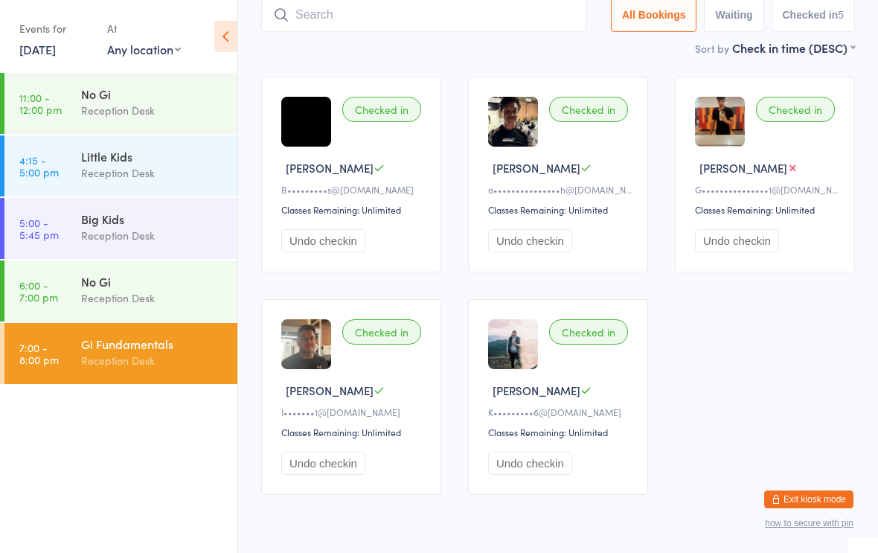
scroll to position [100, 0]
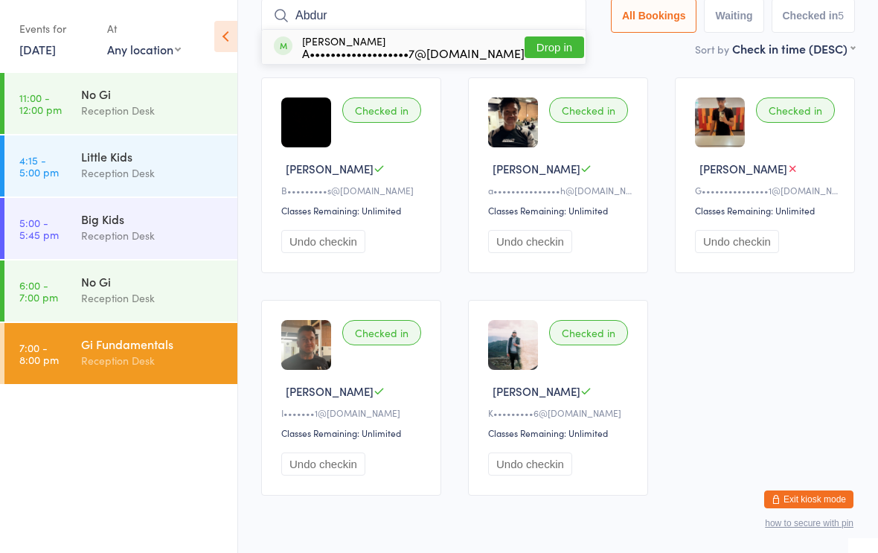
type input "Abdur"
click at [535, 40] on button "Drop in" at bounding box center [554, 47] width 60 height 22
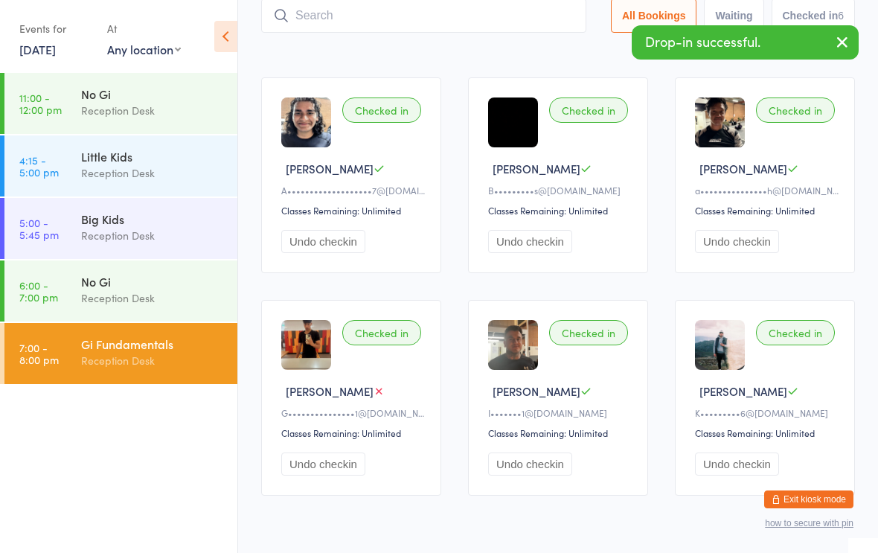
click at [184, 295] on div "Reception Desk" at bounding box center [153, 297] width 144 height 17
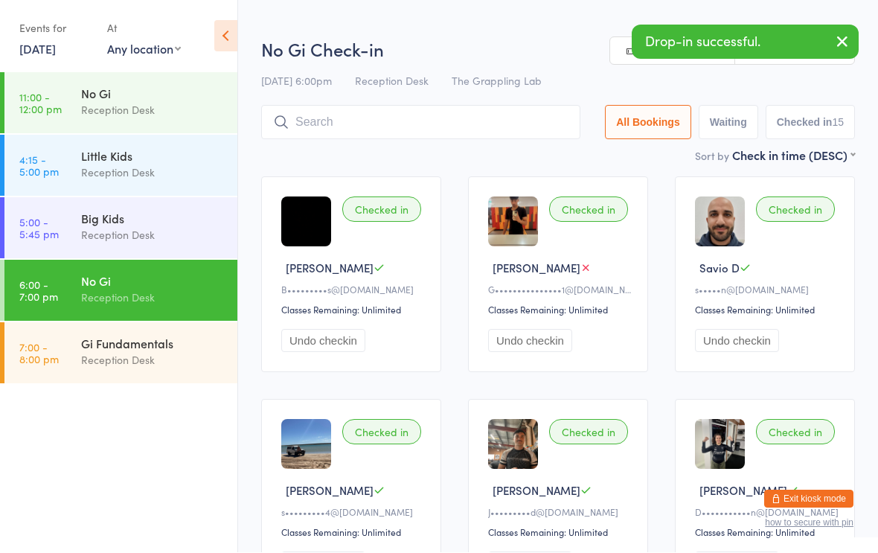
scroll to position [1, 0]
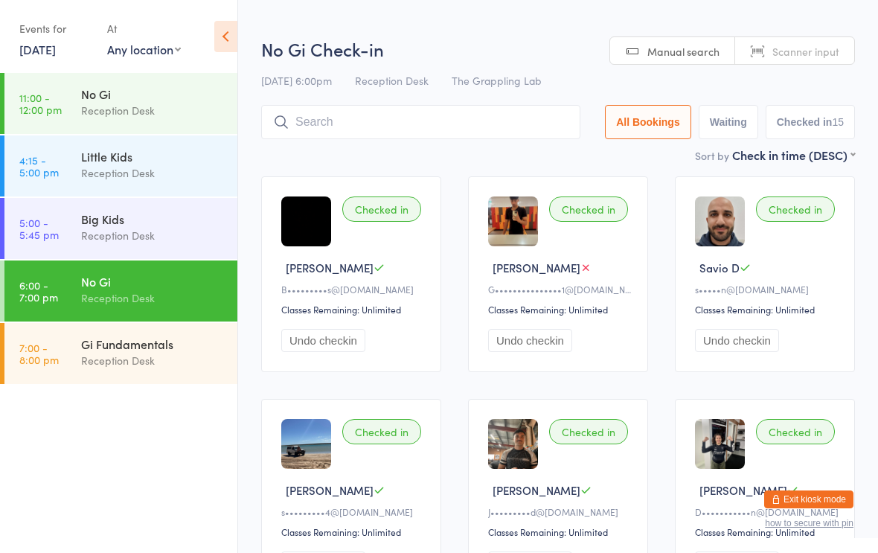
click at [381, 121] on input "search" at bounding box center [420, 122] width 319 height 34
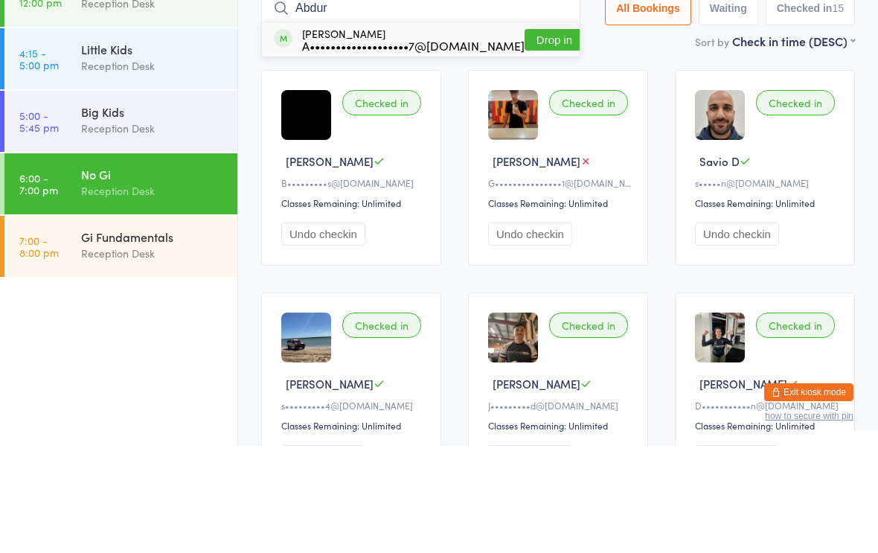
type input "Abdur"
click at [463, 147] on div "A•••••••••••••••••••7@[DOMAIN_NAME]" at bounding box center [413, 153] width 222 height 12
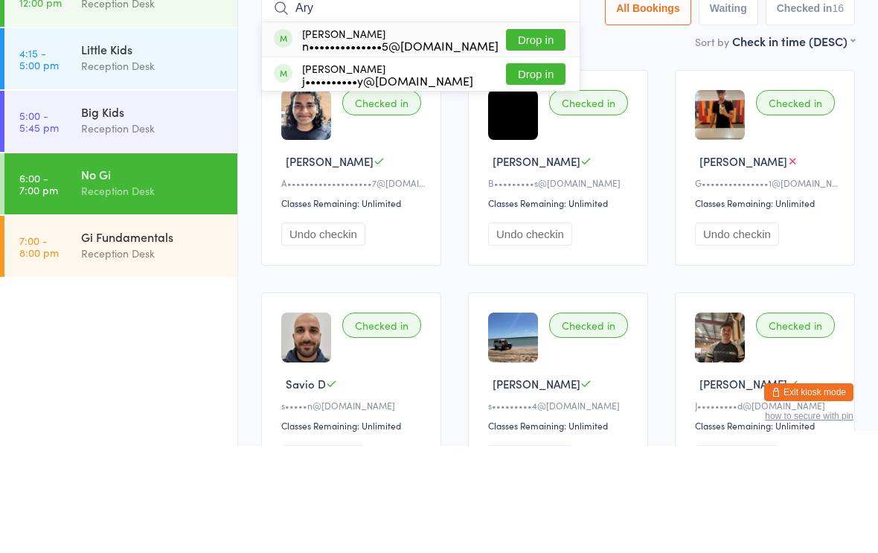
type input "Ary"
click at [541, 136] on button "Drop in" at bounding box center [536, 147] width 60 height 22
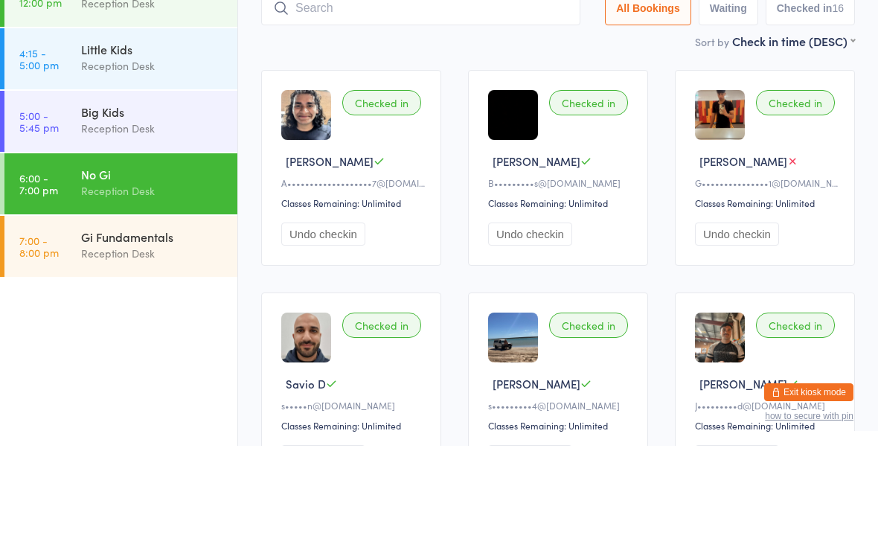
scroll to position [107, 0]
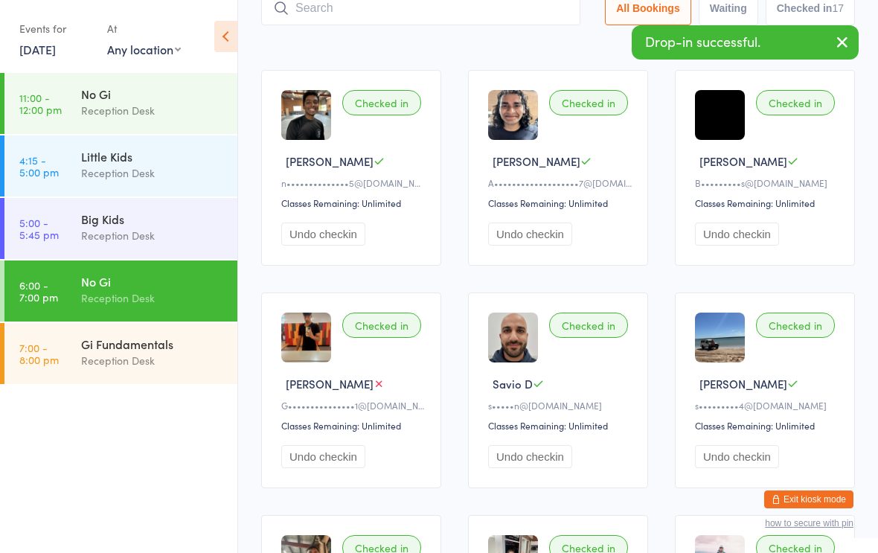
click at [415, 13] on input "search" at bounding box center [420, 8] width 319 height 34
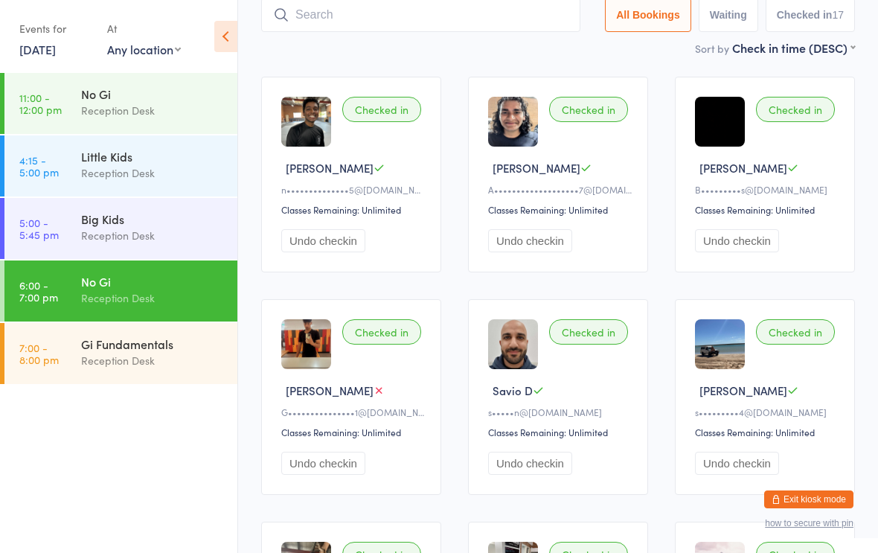
scroll to position [100, 0]
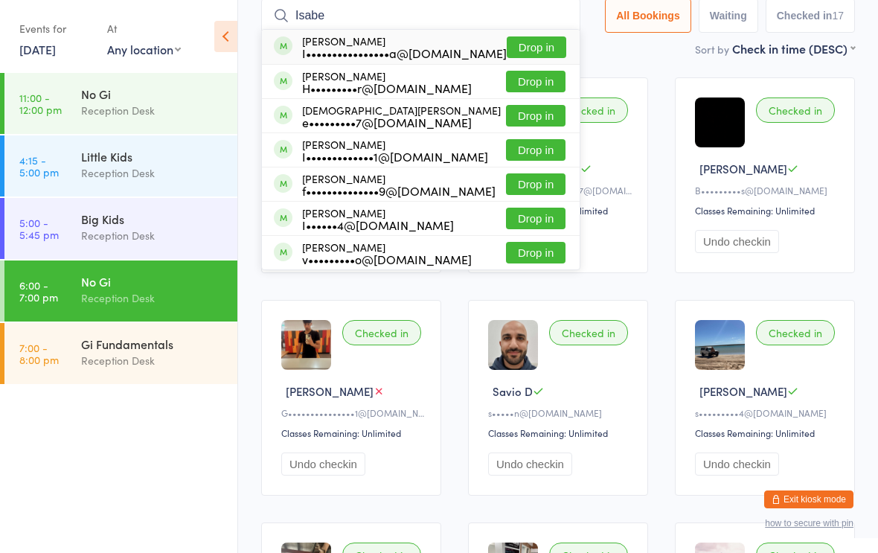
type input "Isabe"
click at [528, 46] on button "Drop in" at bounding box center [537, 47] width 60 height 22
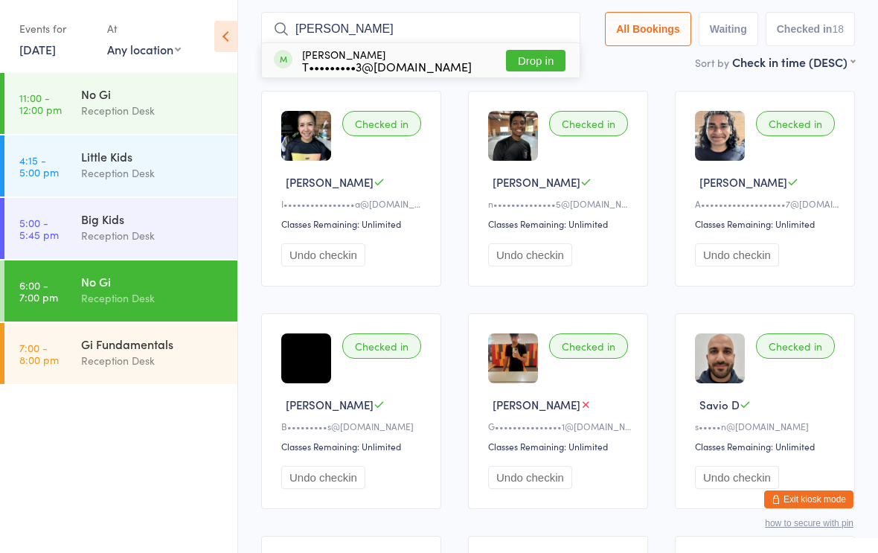
scroll to position [85, 0]
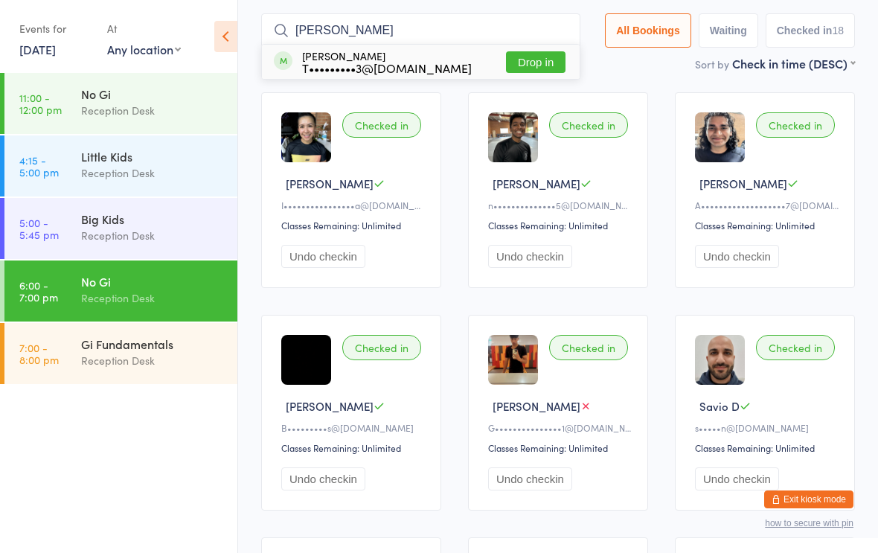
type input "[PERSON_NAME]"
click at [464, 59] on div "[PERSON_NAME] T•••••••••3@[DOMAIN_NAME] Drop in" at bounding box center [421, 62] width 318 height 34
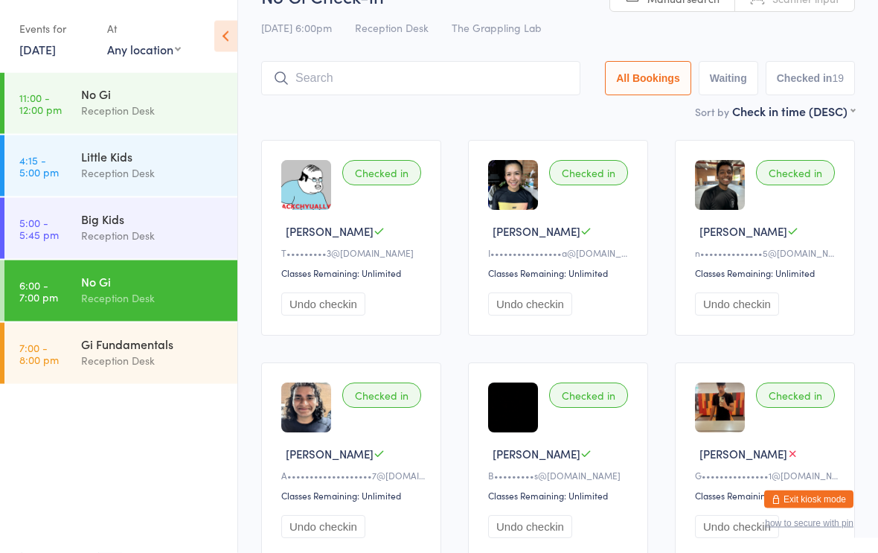
scroll to position [33, 0]
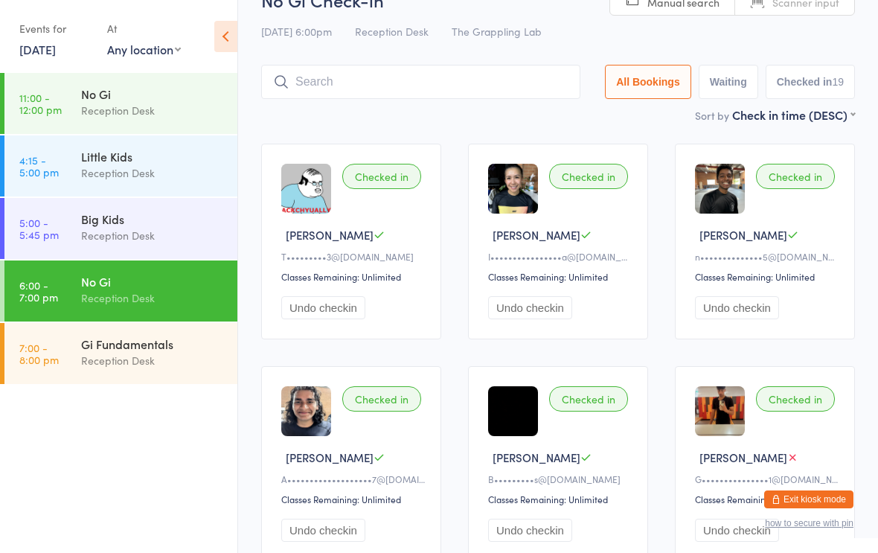
click at [378, 80] on input "search" at bounding box center [420, 82] width 319 height 34
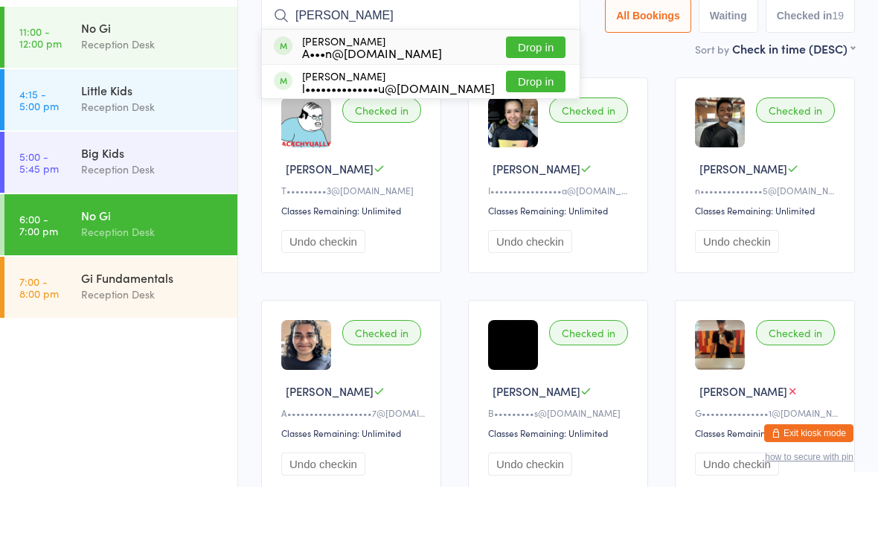
type input "[PERSON_NAME]"
click at [521, 103] on button "Drop in" at bounding box center [536, 114] width 60 height 22
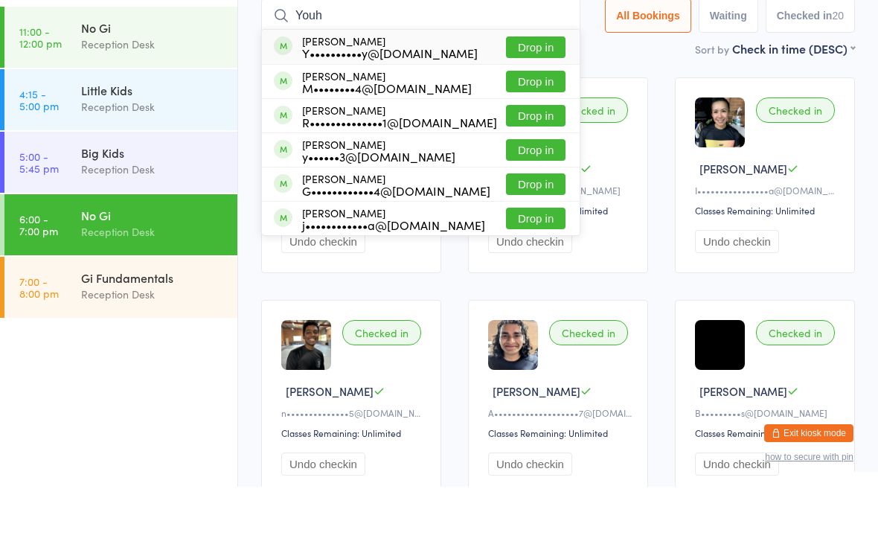
type input "Youh"
click at [527, 103] on button "Drop in" at bounding box center [536, 114] width 60 height 22
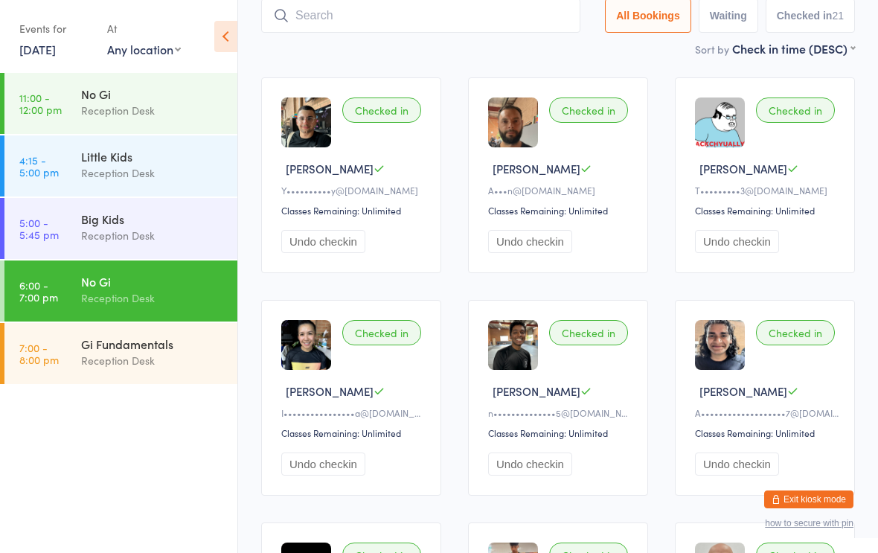
scroll to position [99, 0]
click at [391, 20] on input "search" at bounding box center [420, 16] width 319 height 34
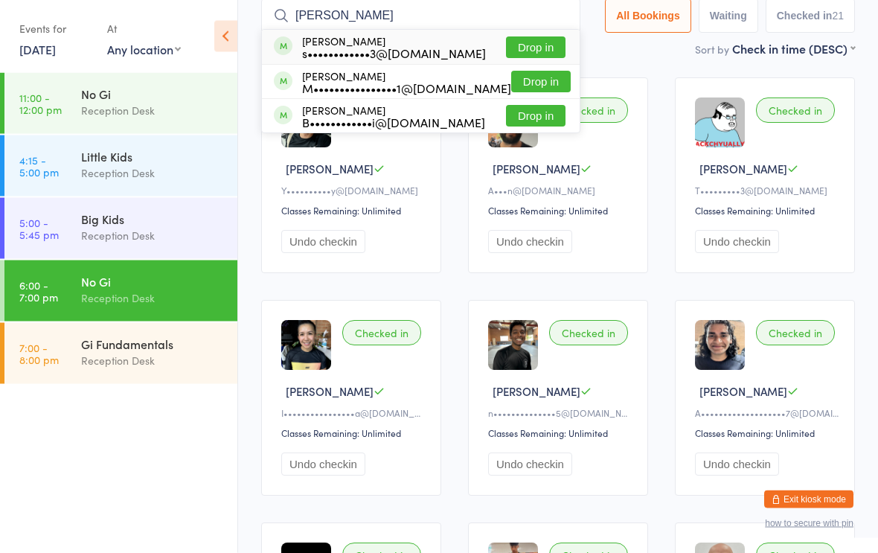
type input "[PERSON_NAME]"
click at [410, 49] on div "s••••••••••••3@[DOMAIN_NAME]" at bounding box center [394, 54] width 184 height 12
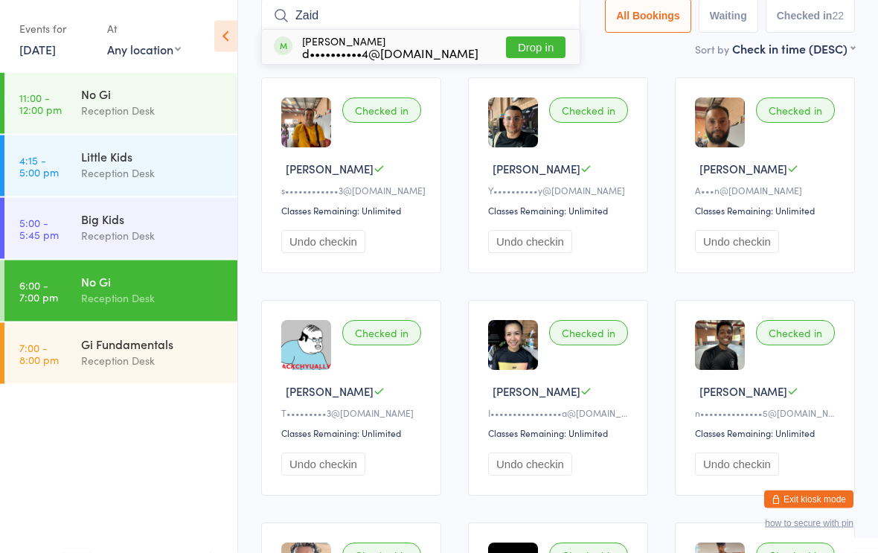
type input "Zaid"
click at [519, 46] on button "Drop in" at bounding box center [536, 48] width 60 height 22
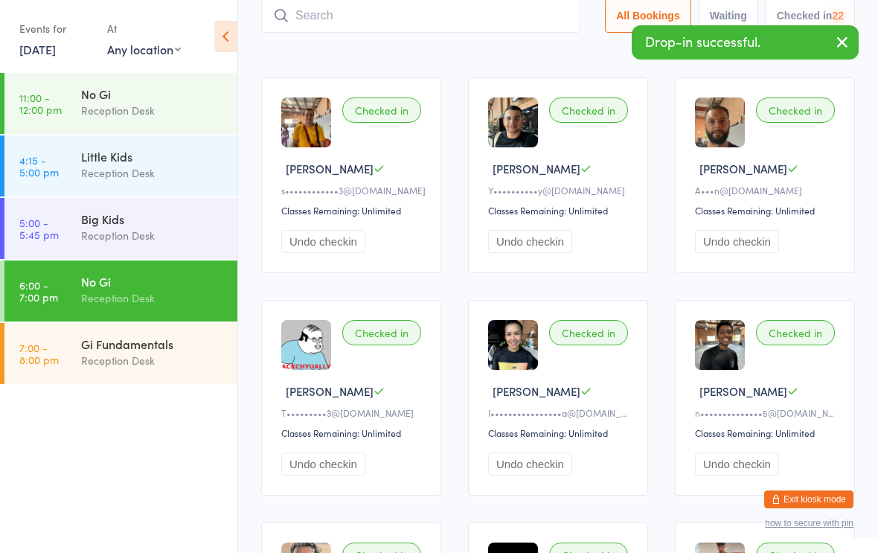
click at [343, 13] on input "search" at bounding box center [420, 16] width 319 height 34
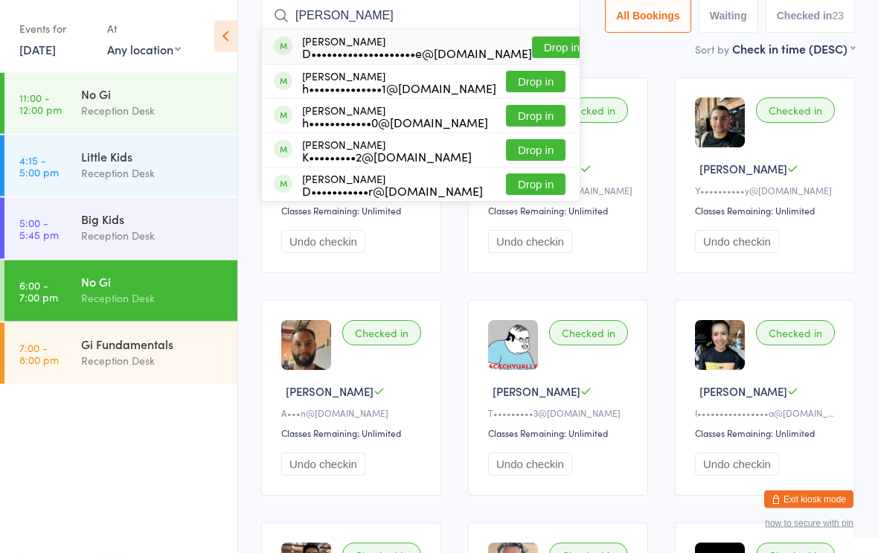
type input "[PERSON_NAME]"
click at [522, 80] on button "Drop in" at bounding box center [536, 82] width 60 height 22
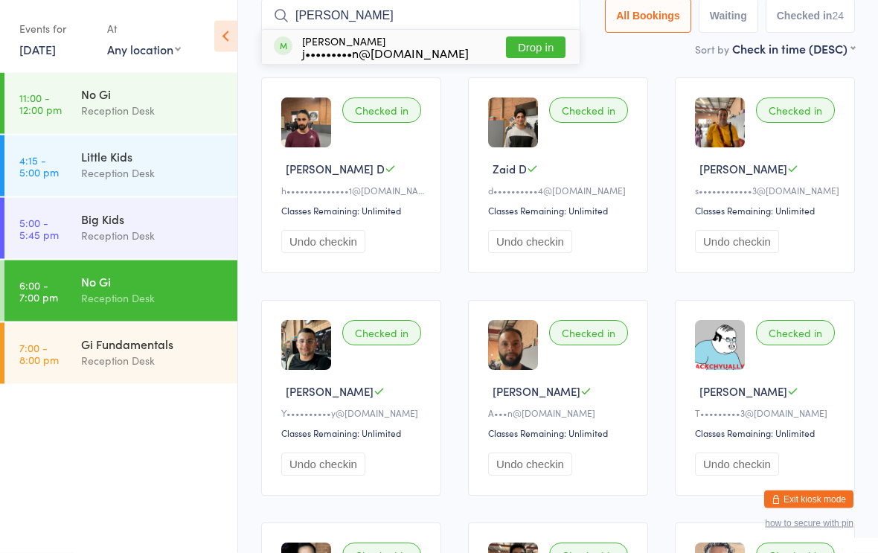
type input "[PERSON_NAME]"
click at [522, 45] on button "Drop in" at bounding box center [536, 48] width 60 height 22
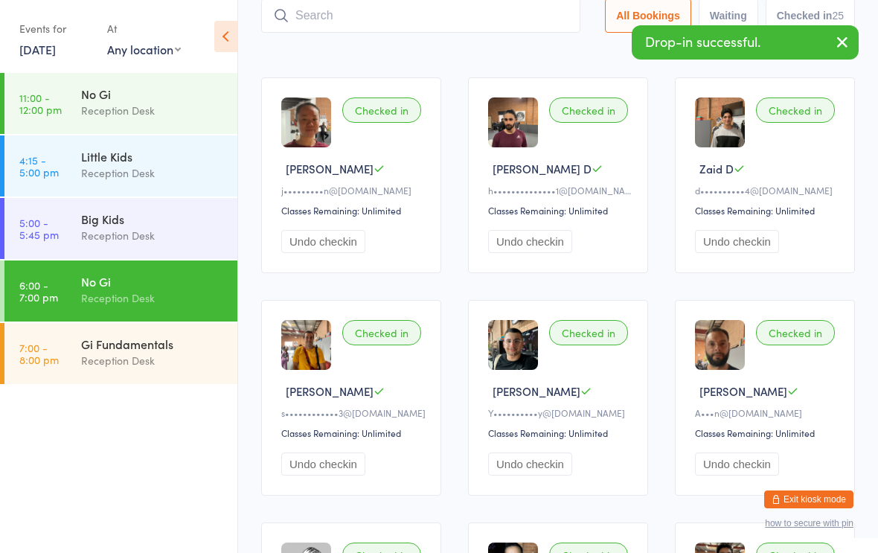
click at [482, 20] on input "search" at bounding box center [420, 16] width 319 height 34
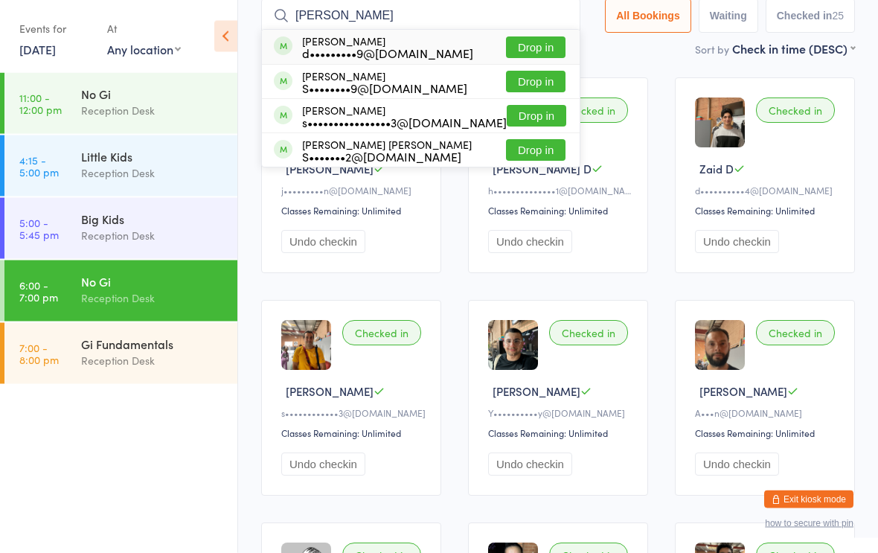
type input "[PERSON_NAME]"
click at [524, 109] on button "Drop in" at bounding box center [537, 117] width 60 height 22
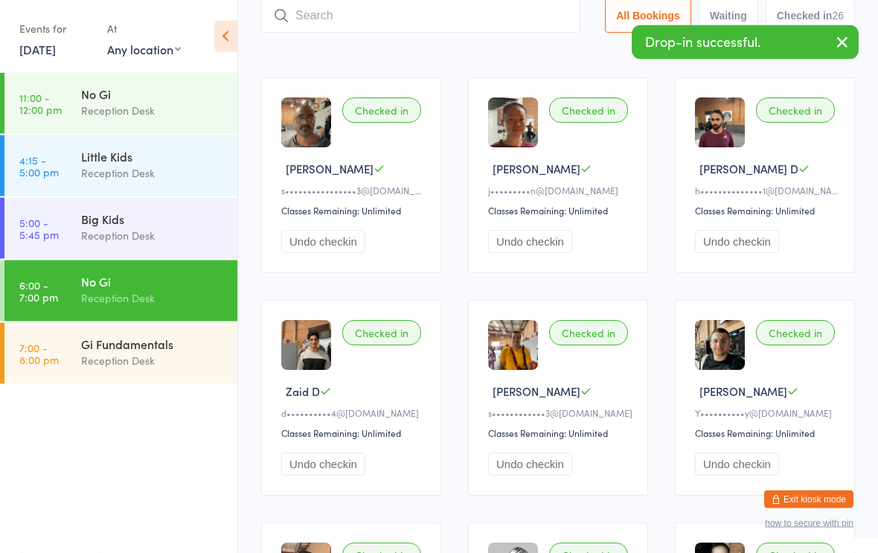
scroll to position [100, 0]
